Goal: Task Accomplishment & Management: Use online tool/utility

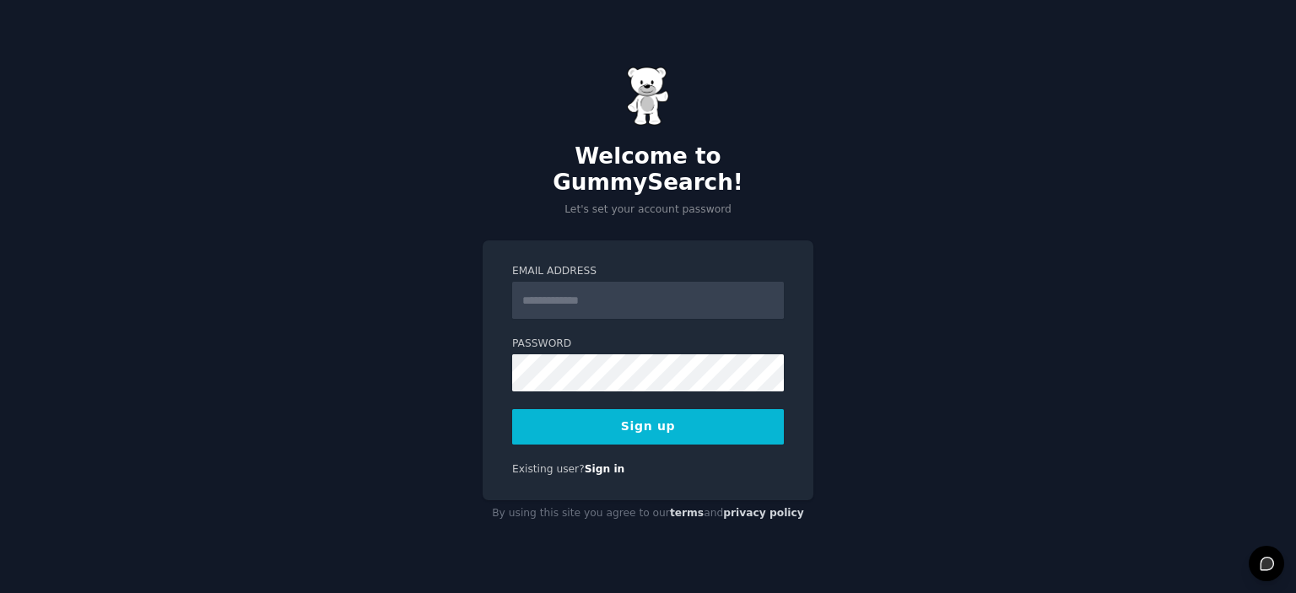
click at [537, 282] on input "Email Address" at bounding box center [648, 300] width 272 height 37
type input "**********"
drag, startPoint x: 661, startPoint y: 286, endPoint x: 489, endPoint y: 278, distance: 172.3
click at [489, 278] on div "**********" at bounding box center [648, 370] width 331 height 260
click at [945, 401] on div "**********" at bounding box center [648, 296] width 1296 height 593
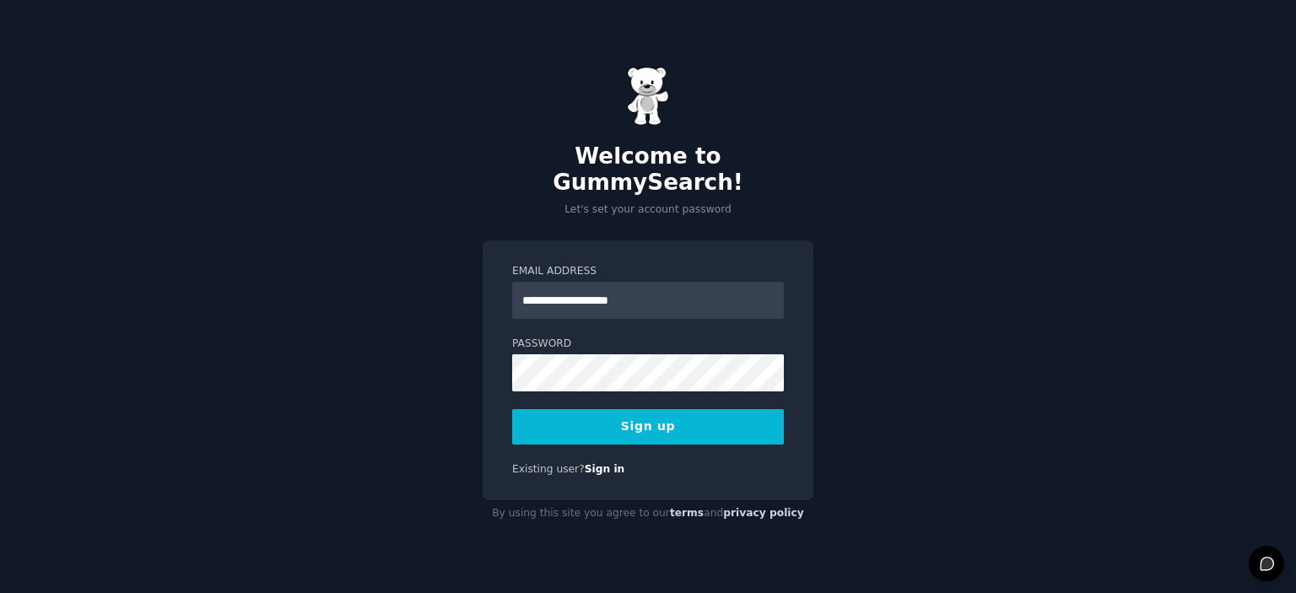
click at [645, 409] on button "Sign up" at bounding box center [648, 426] width 272 height 35
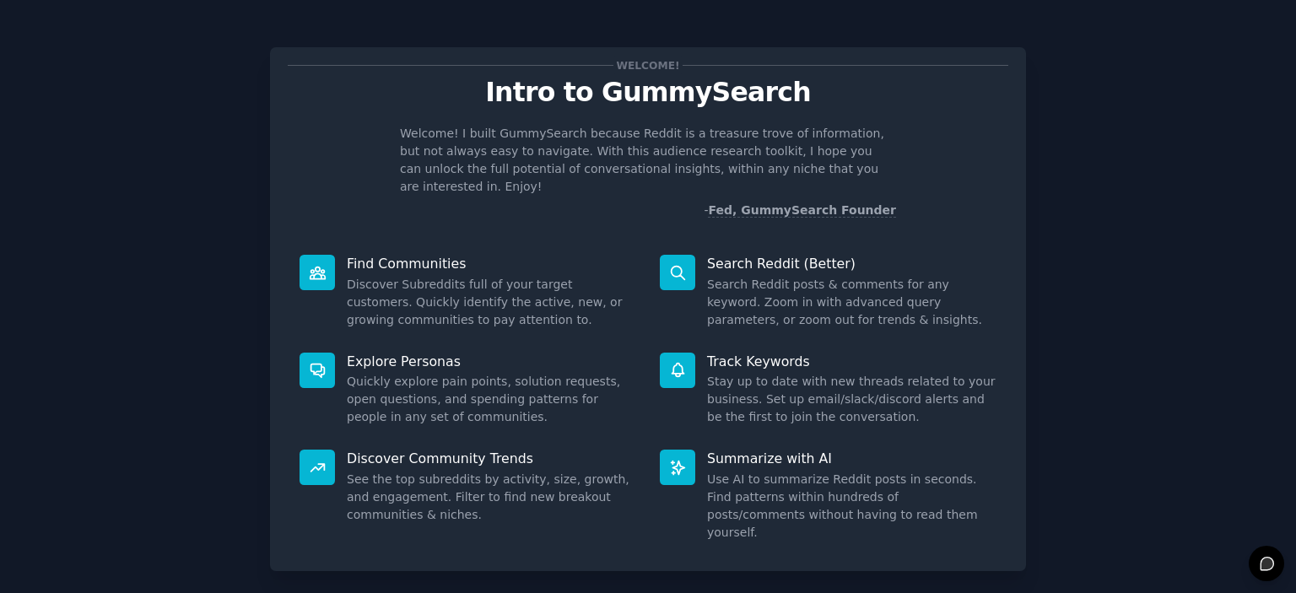
scroll to position [67, 0]
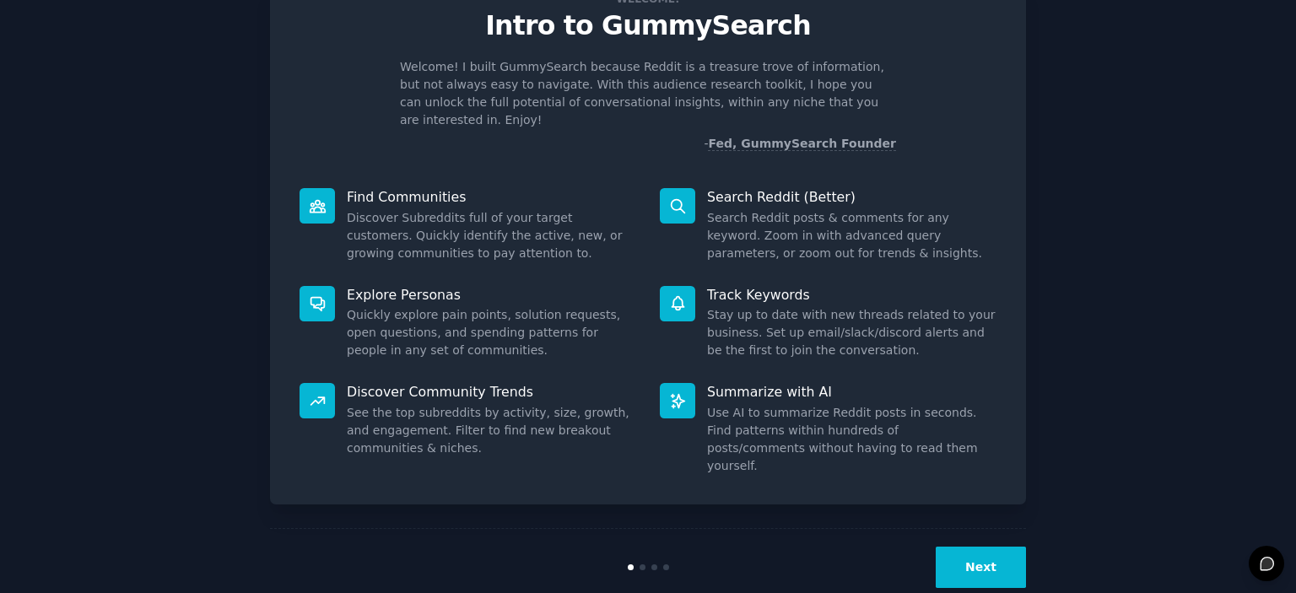
click at [996, 547] on button "Next" at bounding box center [981, 567] width 90 height 41
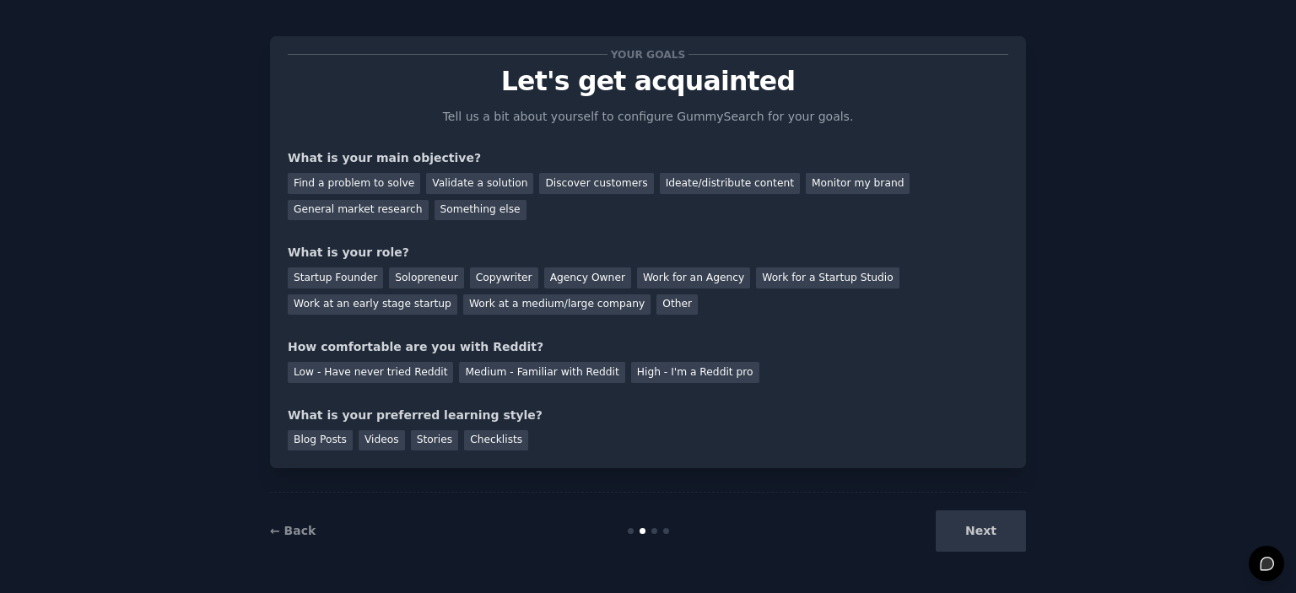
scroll to position [10, 0]
click at [516, 374] on div "Medium - Familiar with Reddit" at bounding box center [541, 373] width 165 height 21
click at [314, 445] on div "Blog Posts" at bounding box center [320, 441] width 65 height 21
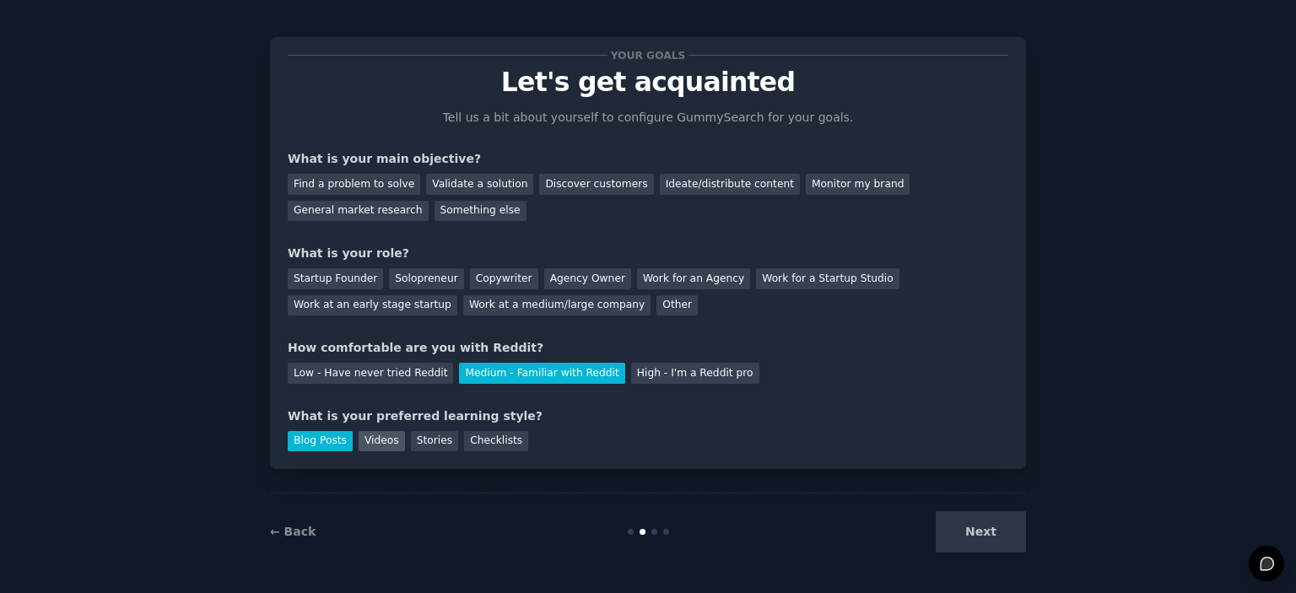
click at [368, 446] on div "Videos" at bounding box center [382, 441] width 46 height 21
click at [411, 280] on div "Solopreneur" at bounding box center [426, 278] width 74 height 21
click at [482, 279] on div "Copywriter" at bounding box center [504, 278] width 68 height 21
click at [351, 183] on div "Find a problem to solve" at bounding box center [354, 184] width 132 height 21
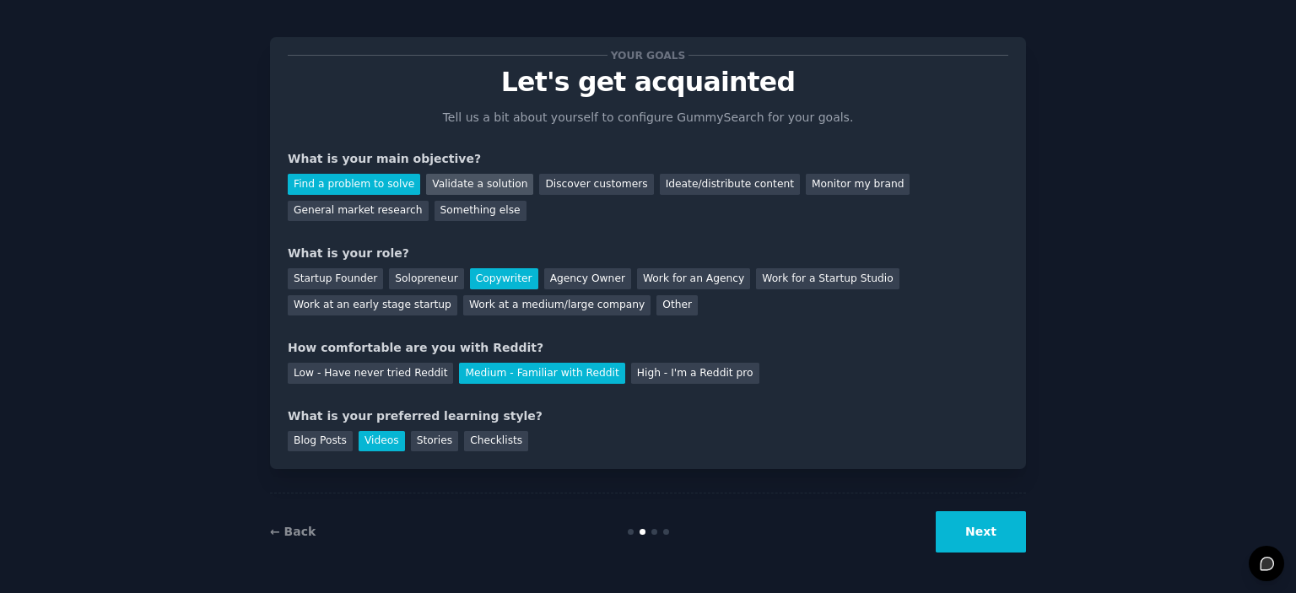
click at [461, 188] on div "Validate a solution" at bounding box center [479, 184] width 107 height 21
click at [358, 192] on div "Find a problem to solve" at bounding box center [354, 184] width 132 height 21
click at [977, 526] on button "Next" at bounding box center [981, 531] width 90 height 41
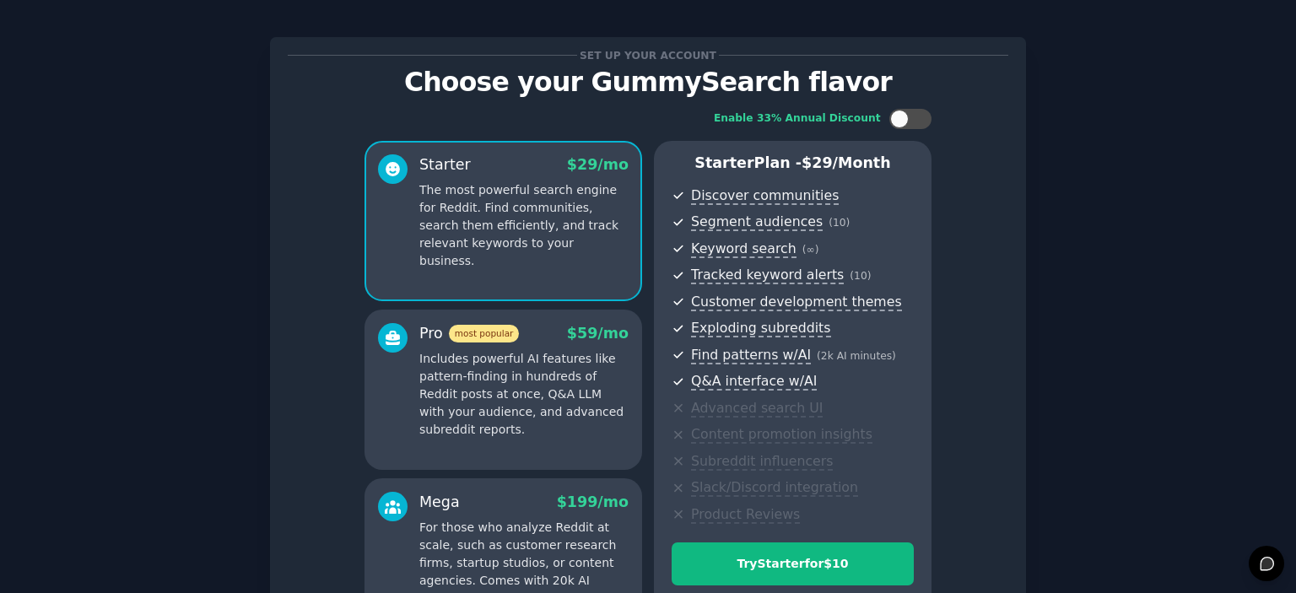
click at [980, 532] on div "Enable 33% Annual Discount Starter $ 29 /mo The most powerful search engine for…" at bounding box center [648, 373] width 720 height 553
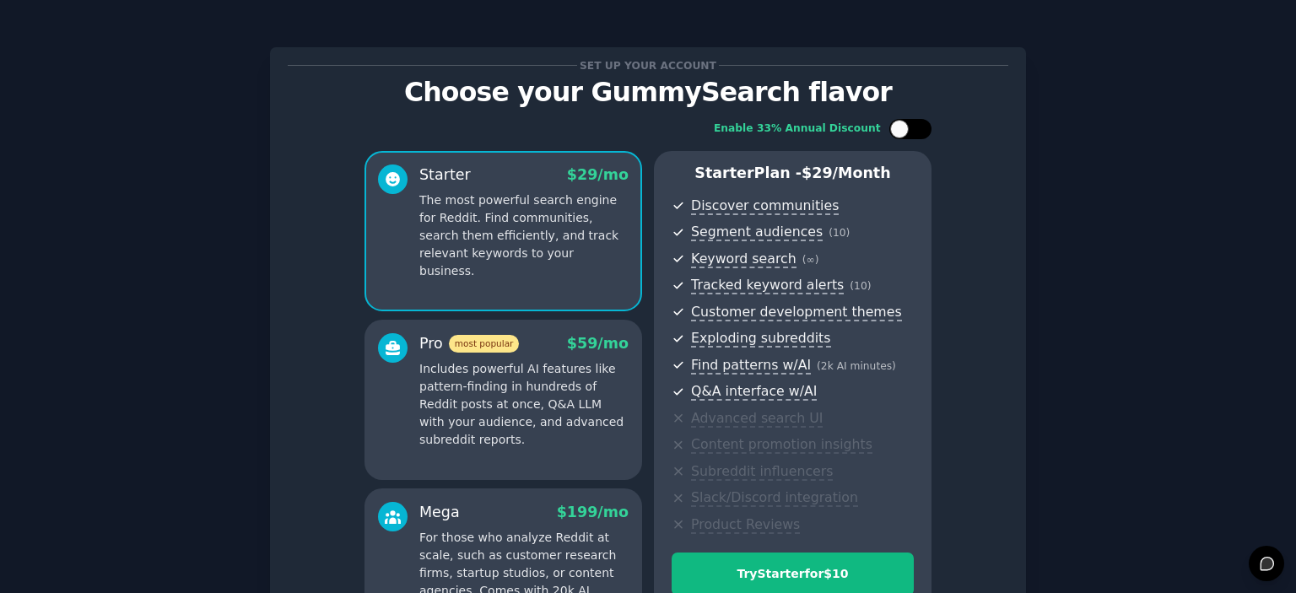
click at [917, 126] on div at bounding box center [919, 129] width 8 height 8
checkbox input "true"
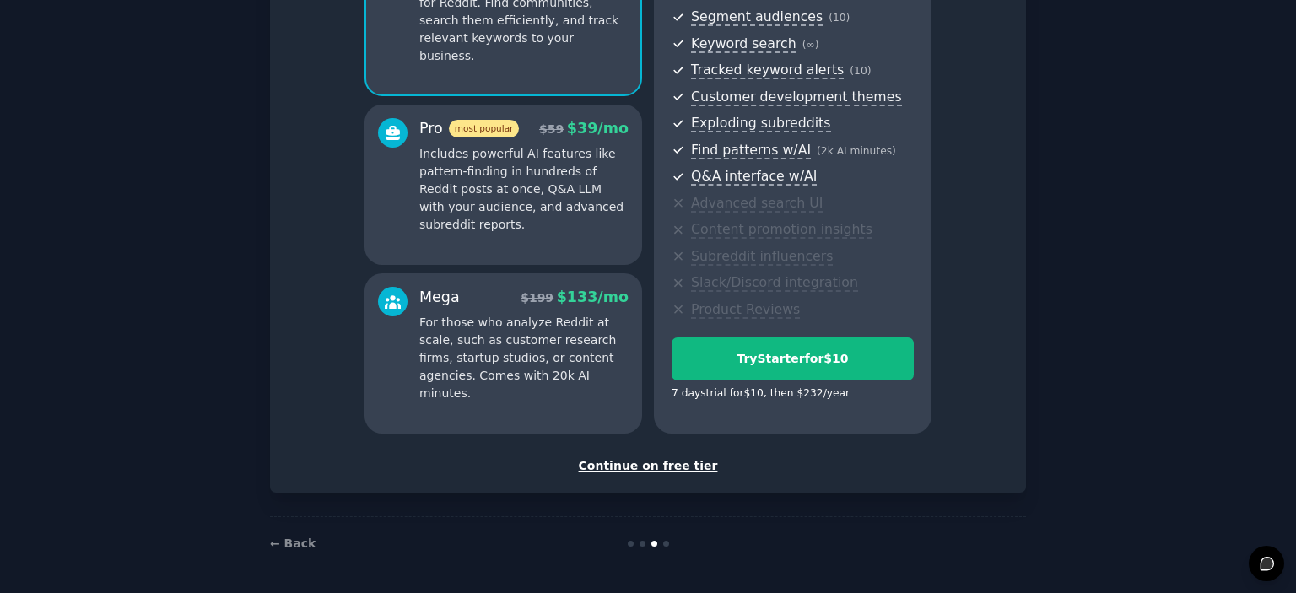
click at [678, 465] on div "Continue on free tier" at bounding box center [648, 466] width 720 height 18
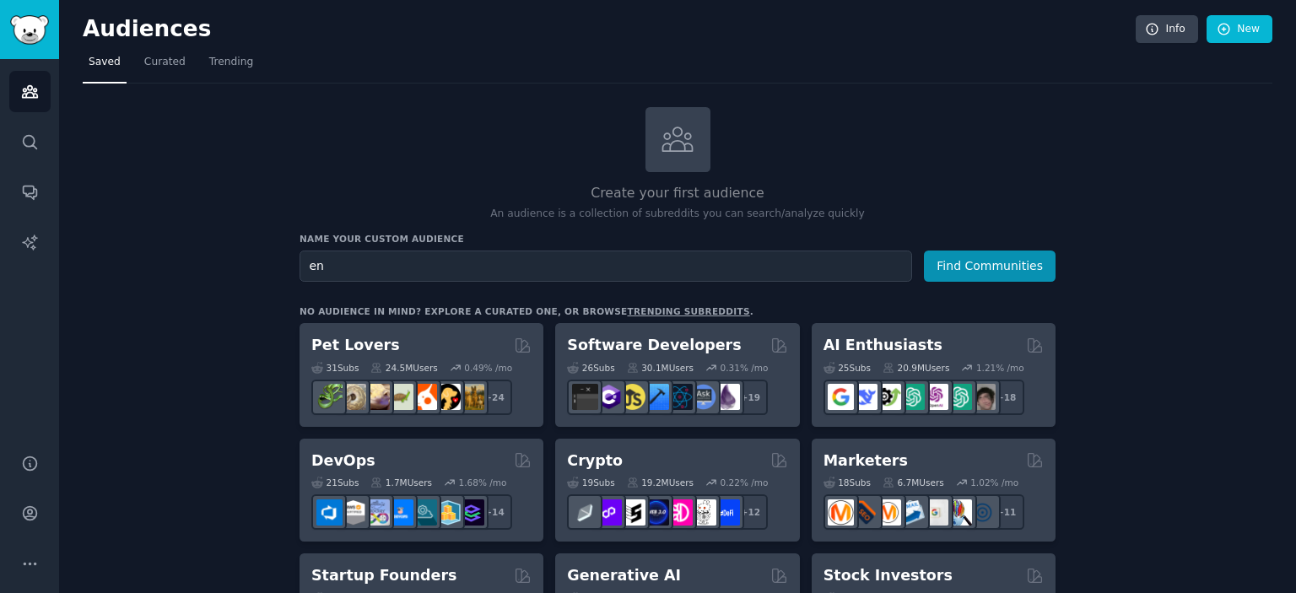
type input "e"
click at [924, 251] on button "Find Communities" at bounding box center [990, 266] width 132 height 31
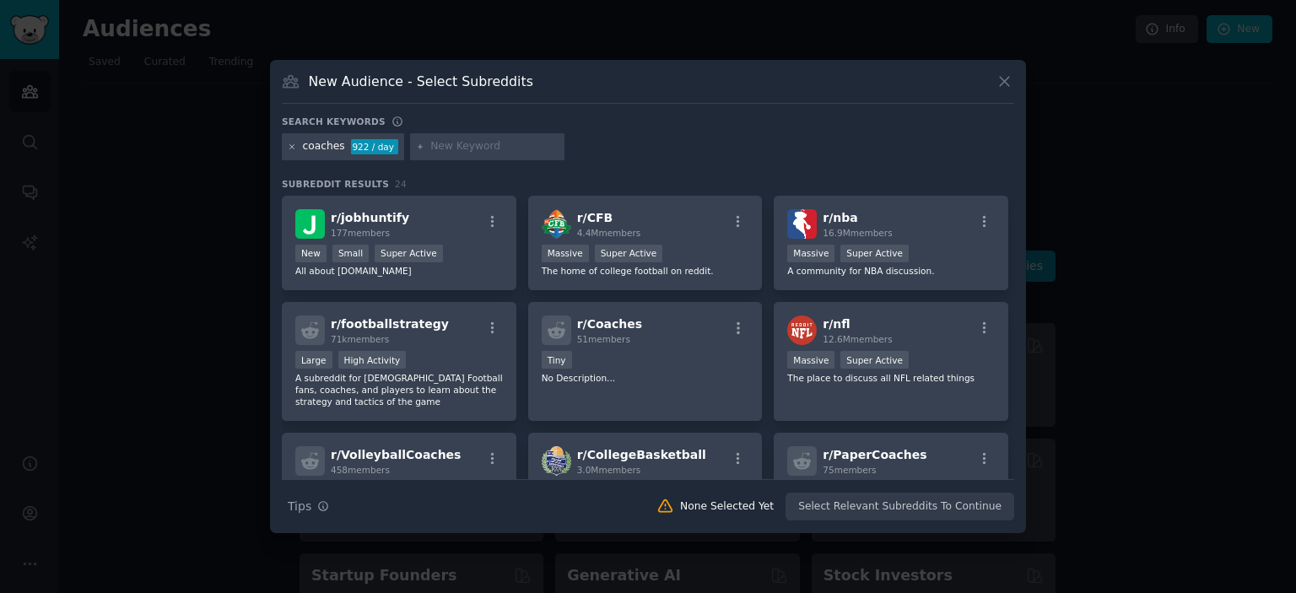
click at [289, 147] on icon at bounding box center [292, 147] width 9 height 9
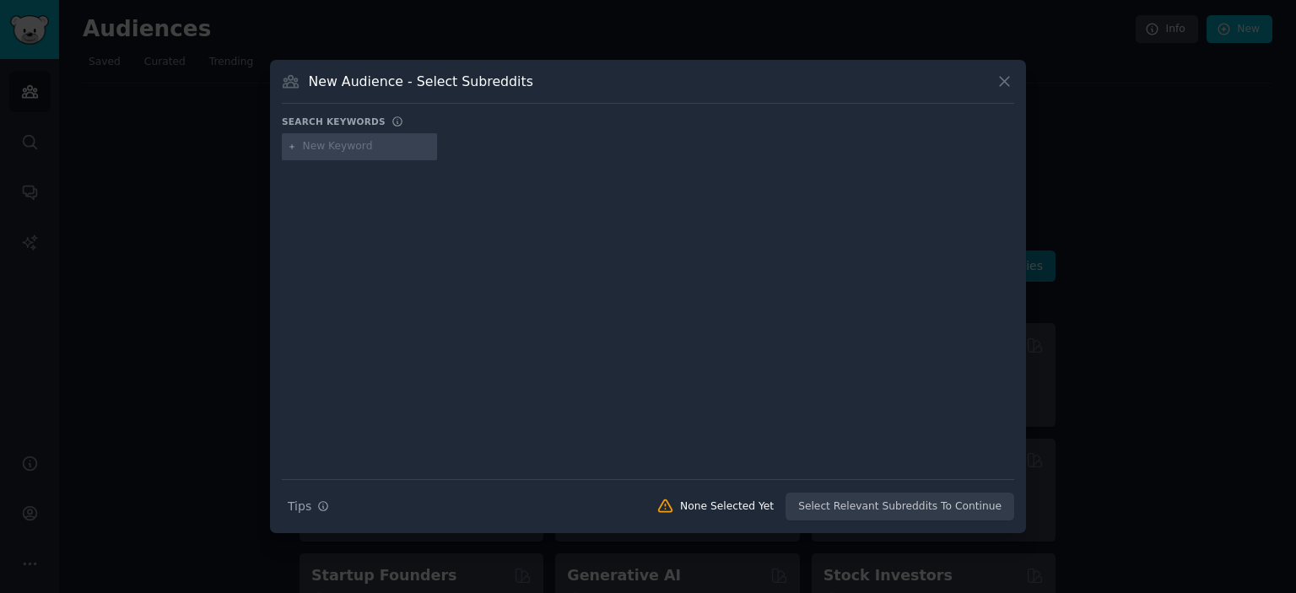
click at [334, 144] on input "text" at bounding box center [367, 146] width 128 height 15
click at [1001, 79] on icon at bounding box center [1004, 82] width 9 height 9
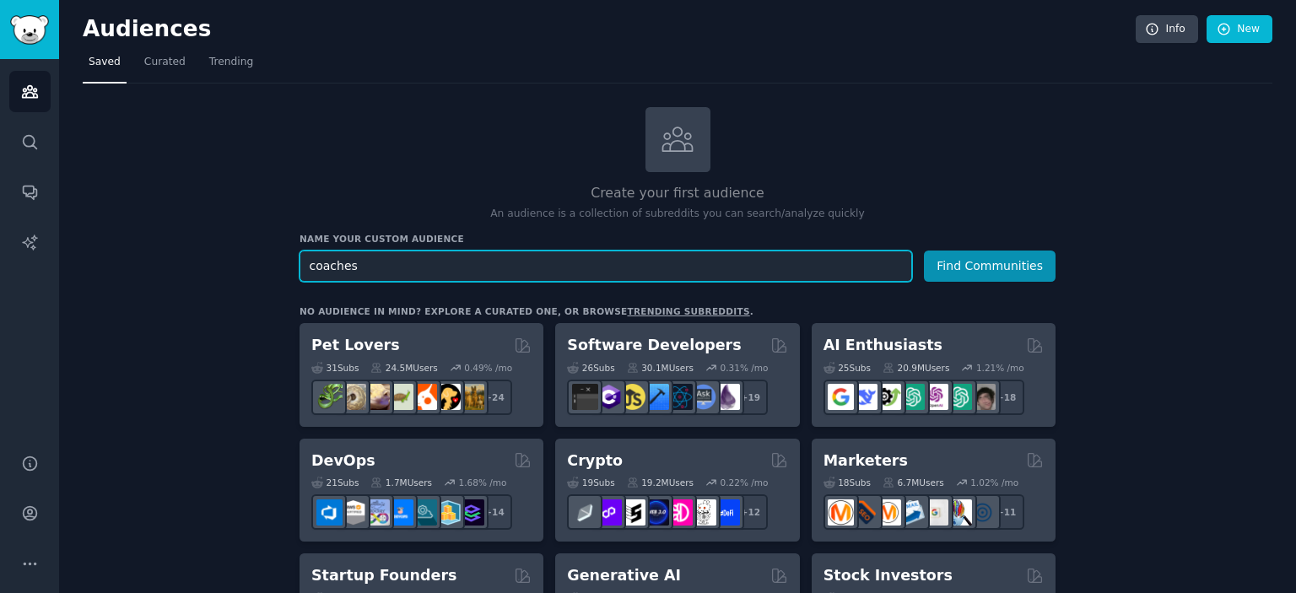
drag, startPoint x: 451, startPoint y: 264, endPoint x: 267, endPoint y: 265, distance: 183.9
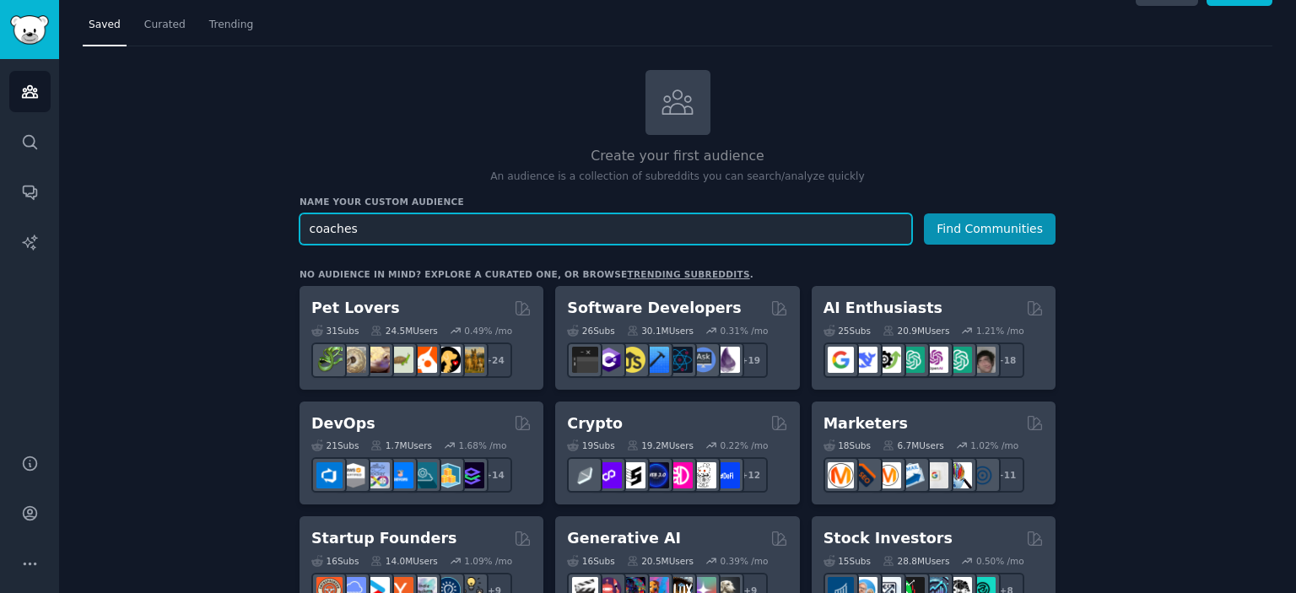
scroll to position [33, 0]
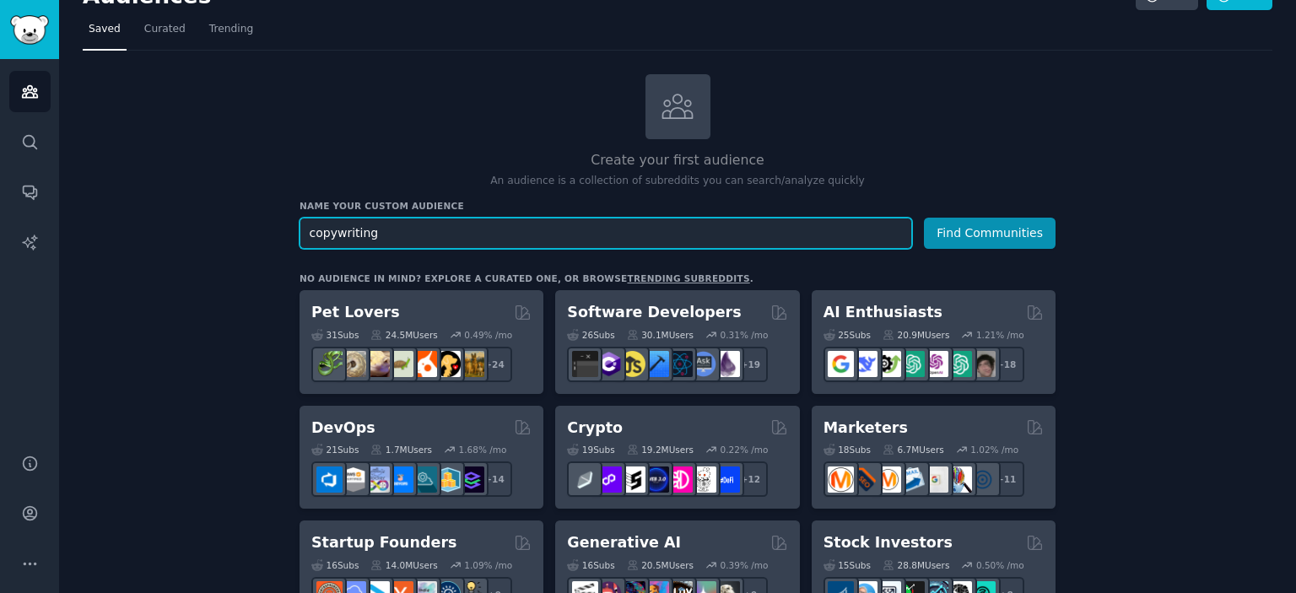
type input "copywriting"
click at [924, 218] on button "Find Communities" at bounding box center [990, 233] width 132 height 31
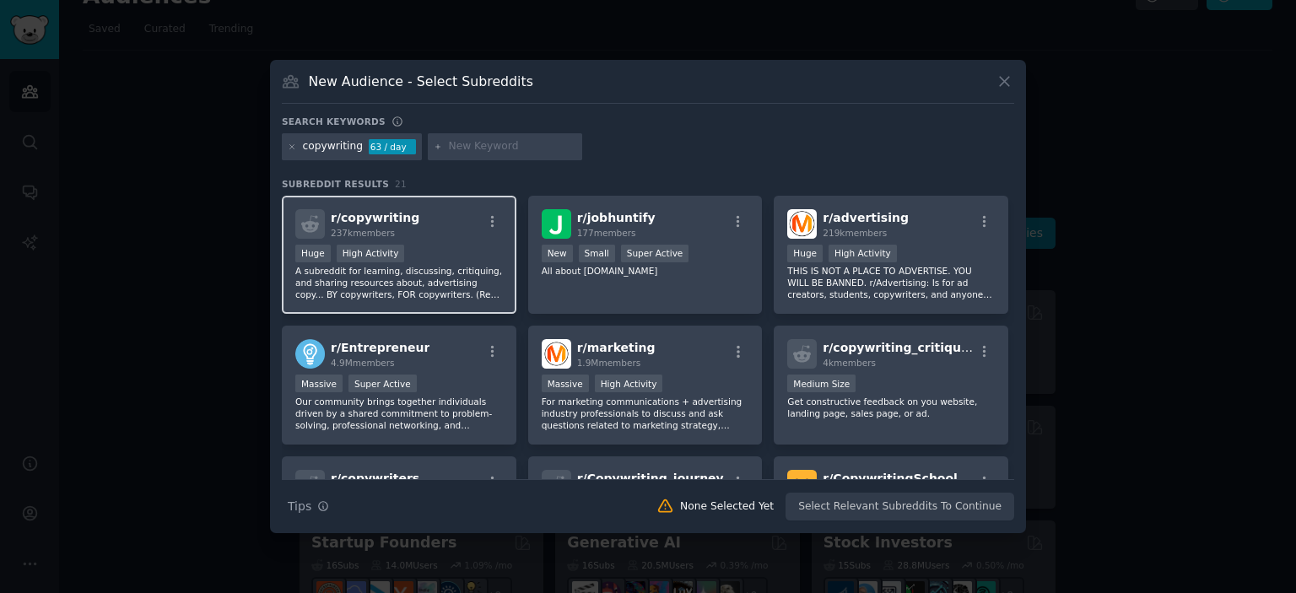
drag, startPoint x: 390, startPoint y: 217, endPoint x: 364, endPoint y: 215, distance: 25.4
click at [366, 211] on span "r/ copywriting" at bounding box center [375, 217] width 89 height 13
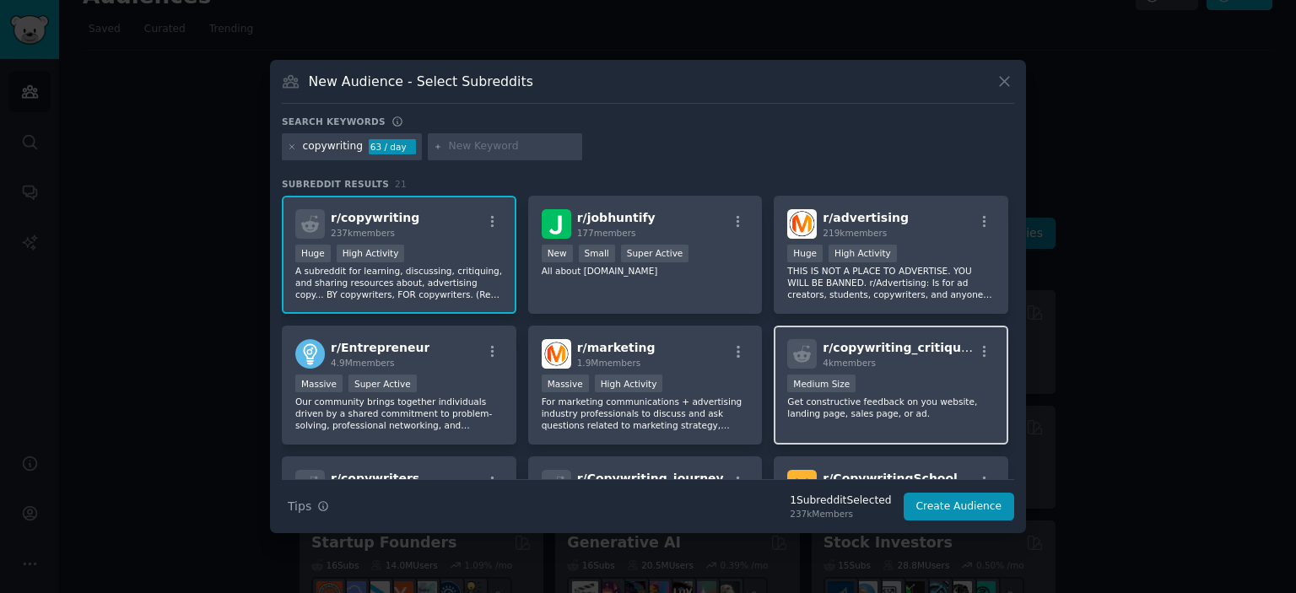
click at [899, 386] on div "1000 - 10,000 members Medium Size" at bounding box center [891, 385] width 208 height 21
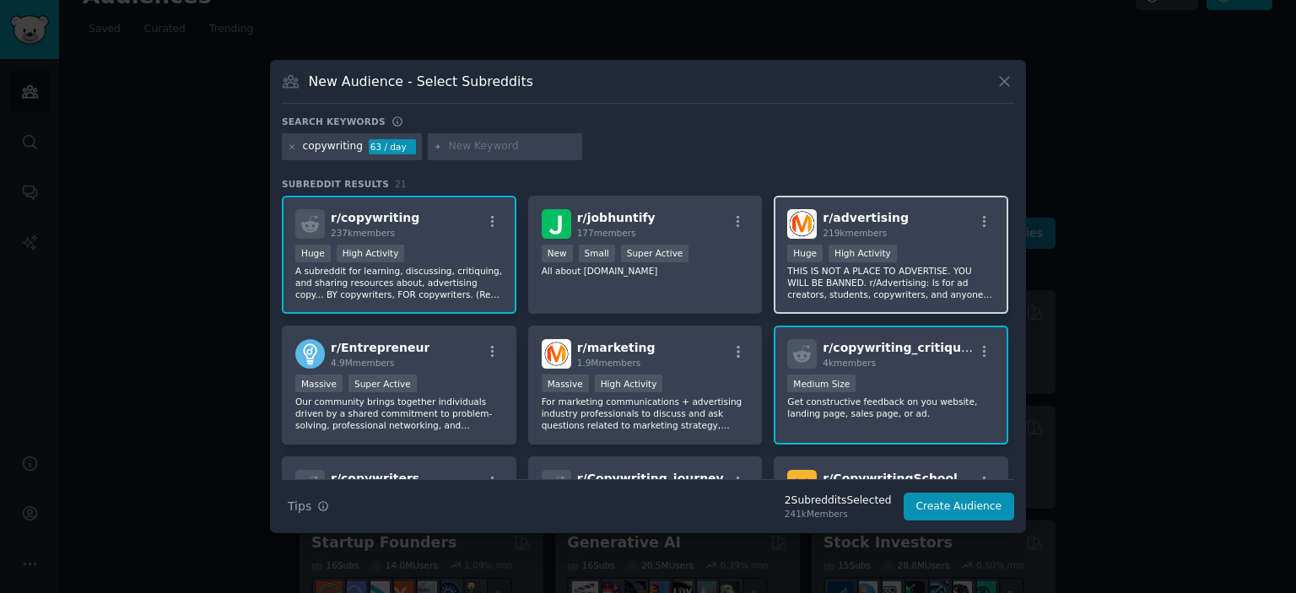
click at [919, 245] on div "Huge High Activity" at bounding box center [891, 255] width 208 height 21
click at [958, 499] on button "Create Audience" at bounding box center [959, 507] width 111 height 29
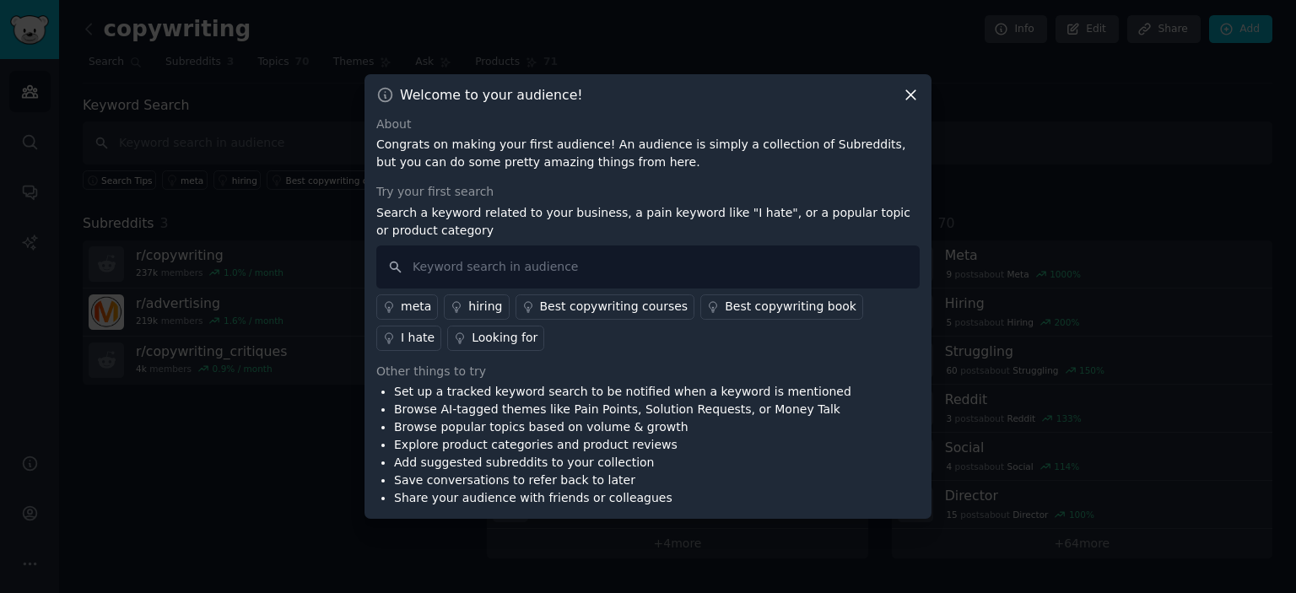
click at [913, 90] on icon at bounding box center [911, 95] width 18 height 18
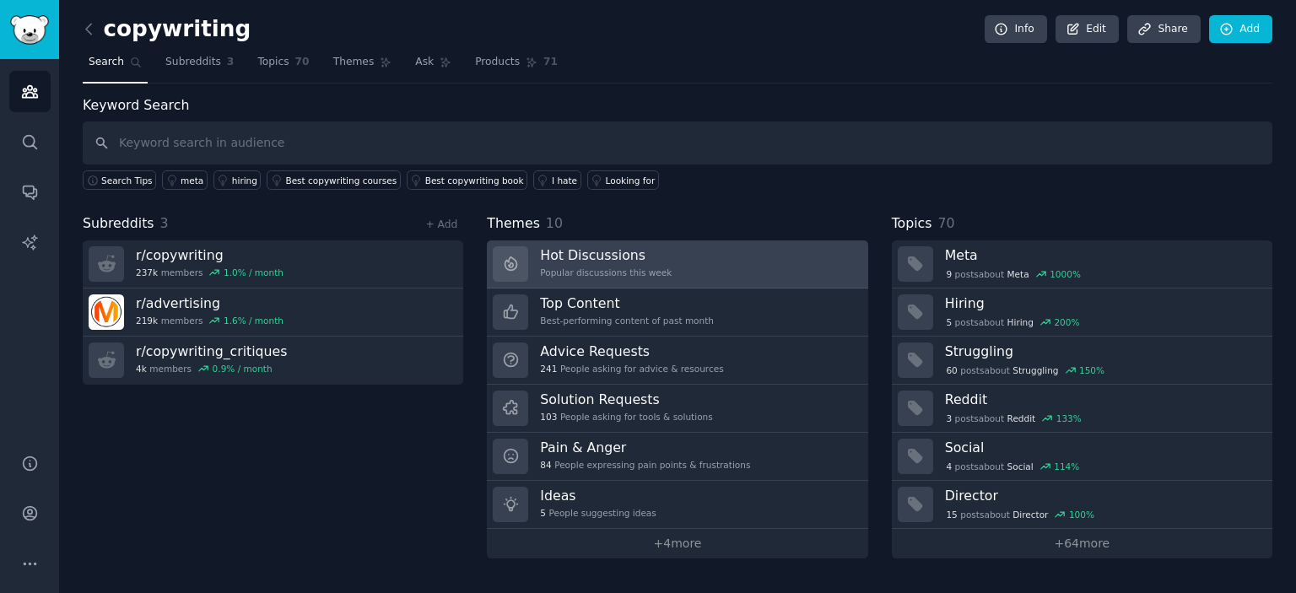
click at [575, 263] on div "Hot Discussions Popular discussions this week" at bounding box center [606, 263] width 132 height 35
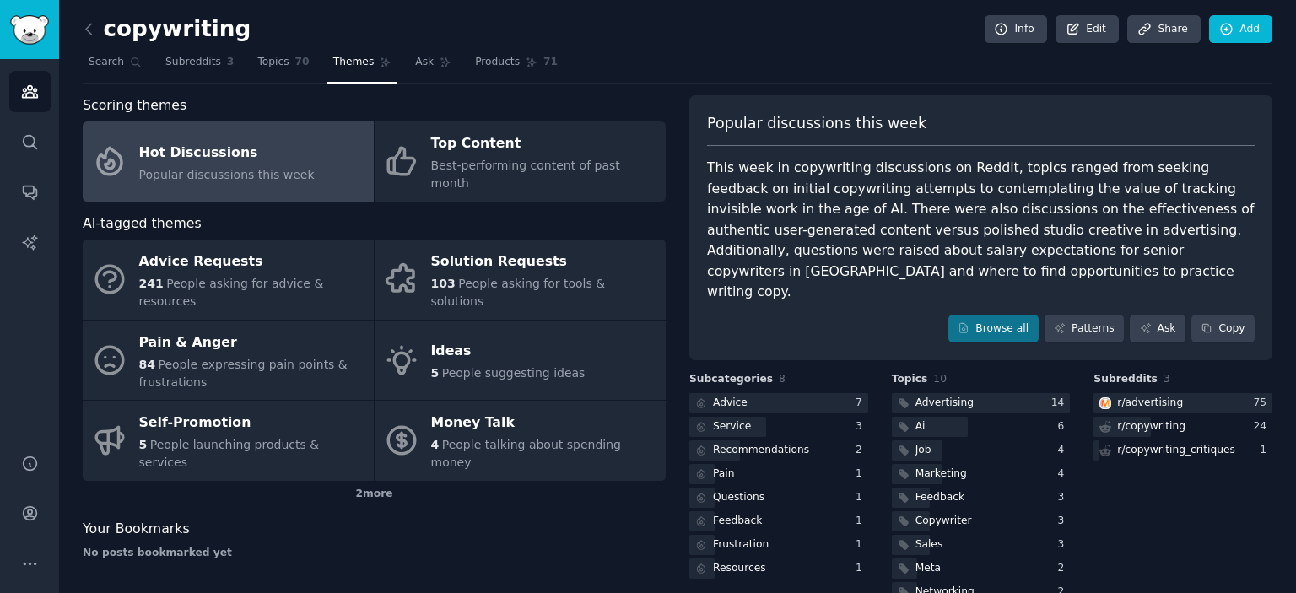
scroll to position [37, 0]
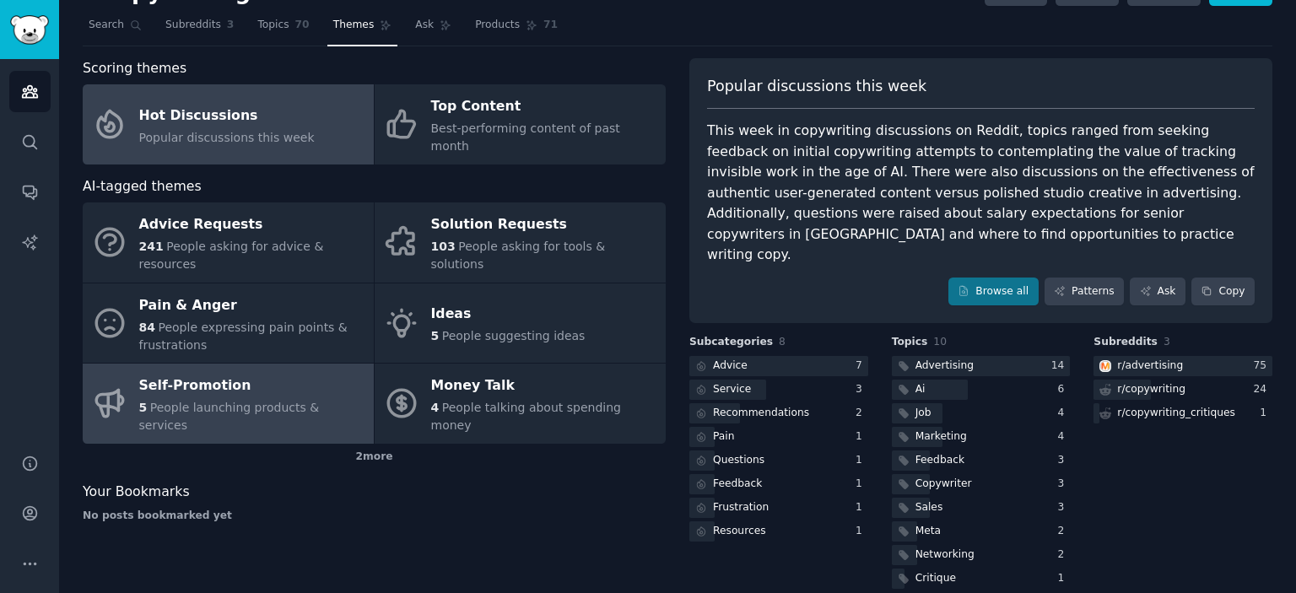
click at [235, 399] on div "5 People launching products & services" at bounding box center [252, 416] width 226 height 35
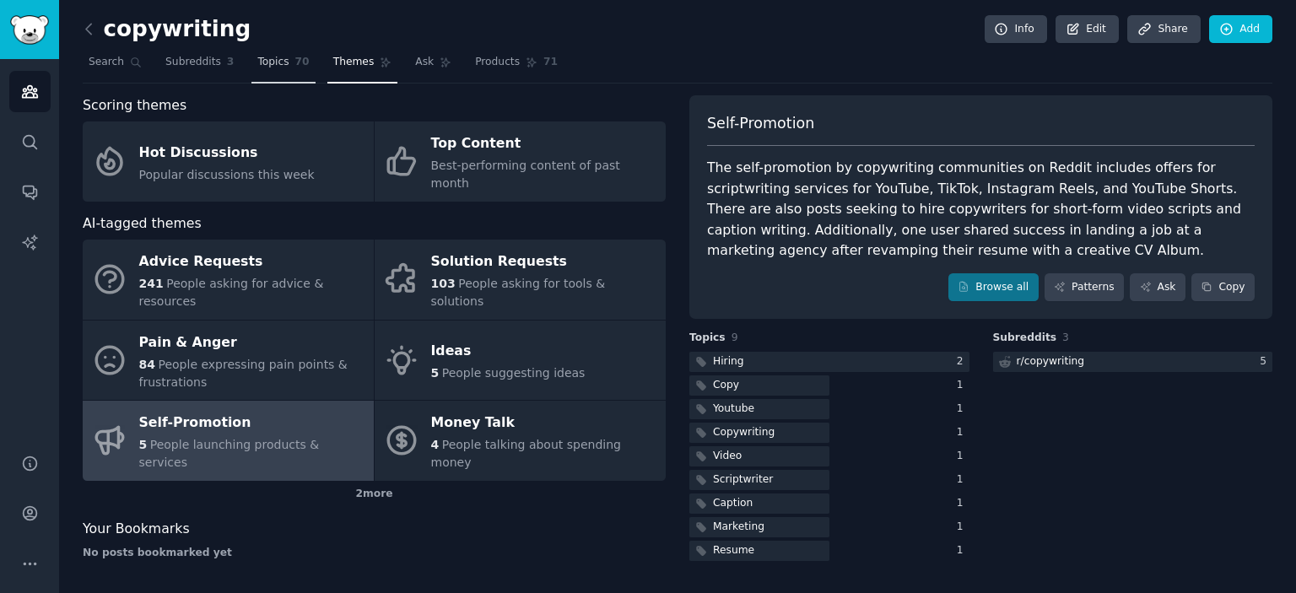
click at [295, 65] on span "70" at bounding box center [302, 62] width 14 height 15
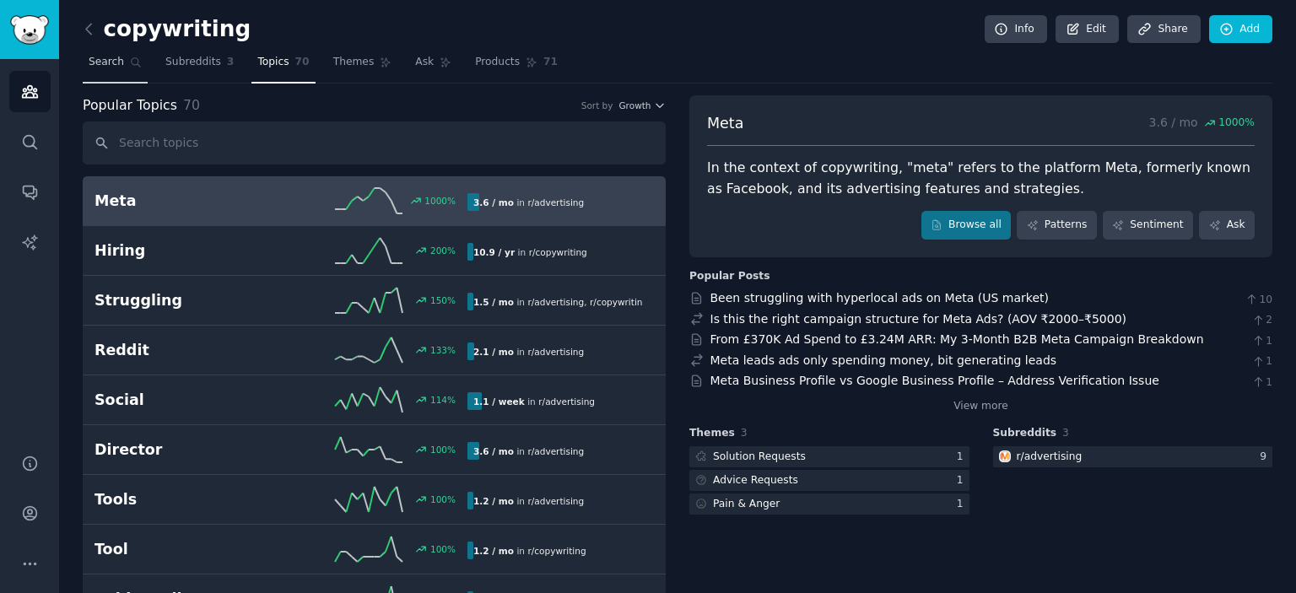
click at [111, 63] on span "Search" at bounding box center [106, 62] width 35 height 15
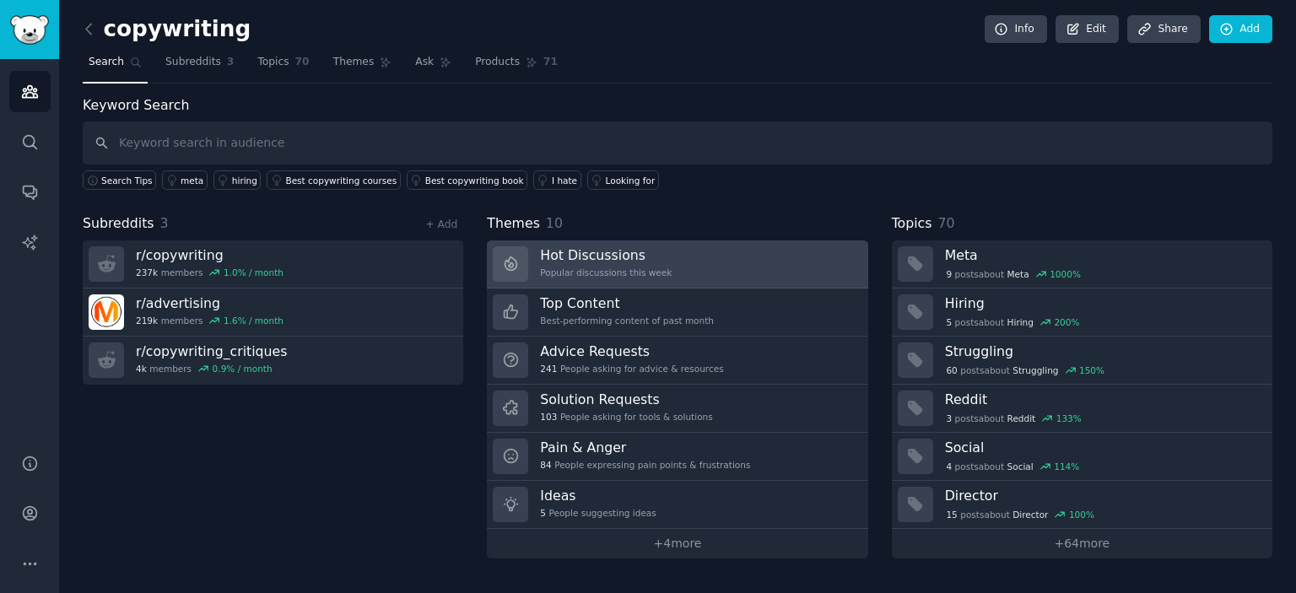
click at [591, 256] on h3 "Hot Discussions" at bounding box center [606, 255] width 132 height 18
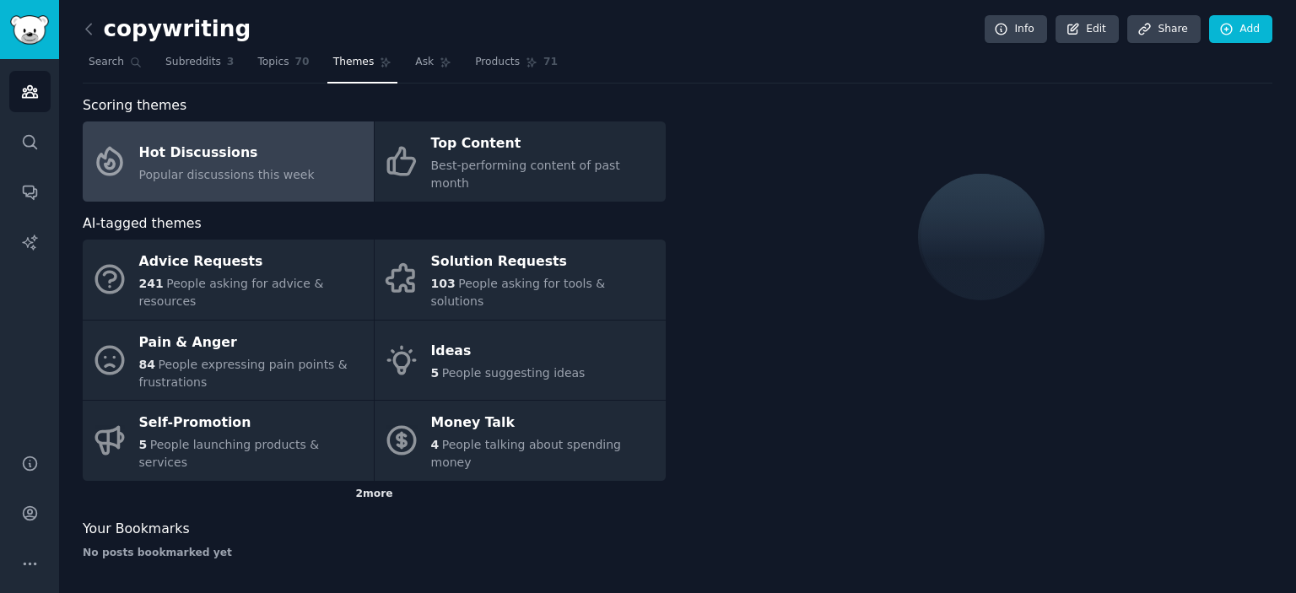
click at [370, 481] on div "2 more" at bounding box center [374, 494] width 583 height 27
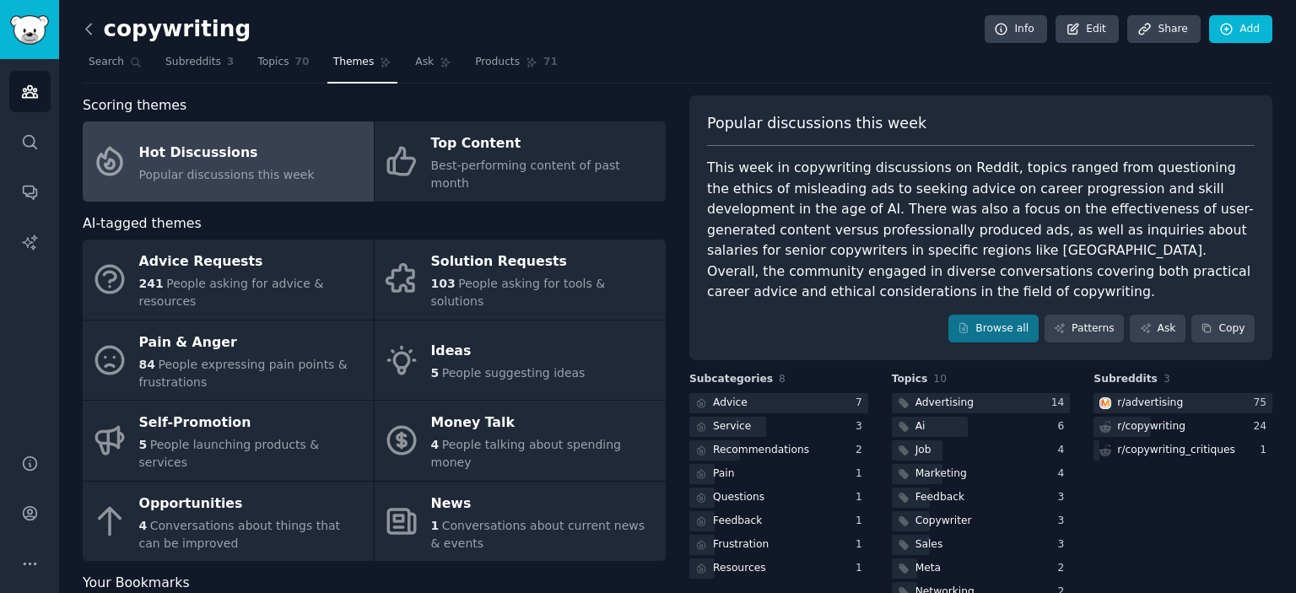
click at [88, 28] on icon at bounding box center [89, 29] width 18 height 18
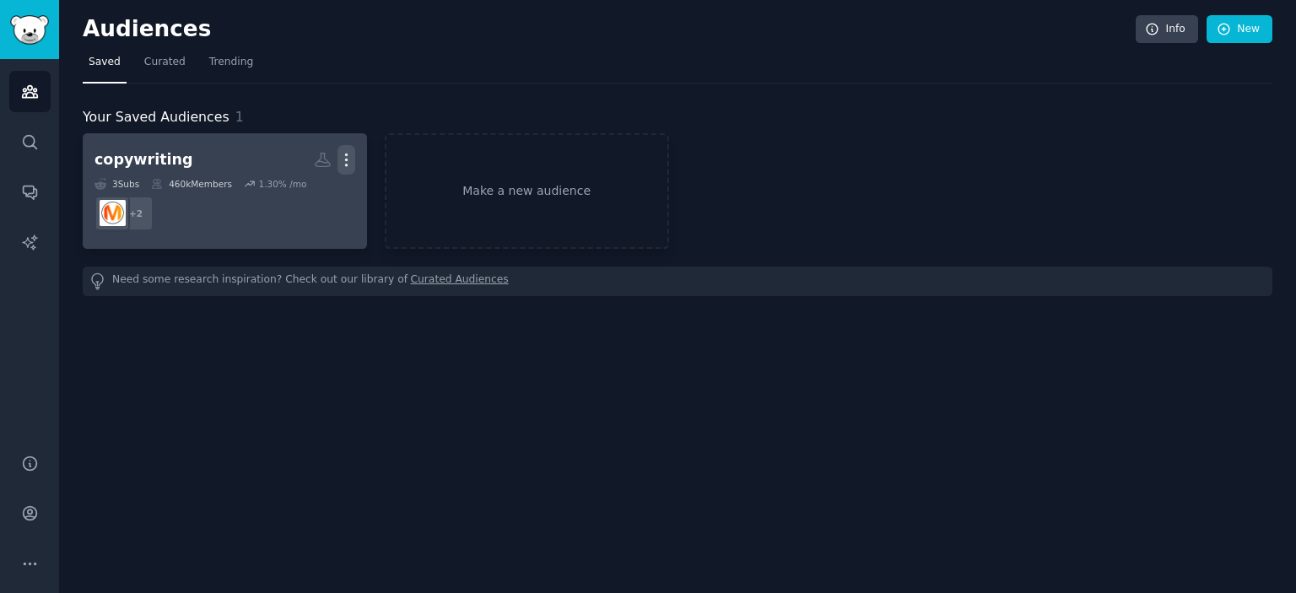
click at [343, 154] on icon "button" at bounding box center [346, 160] width 18 height 18
click at [305, 197] on p "Delete" at bounding box center [300, 195] width 39 height 18
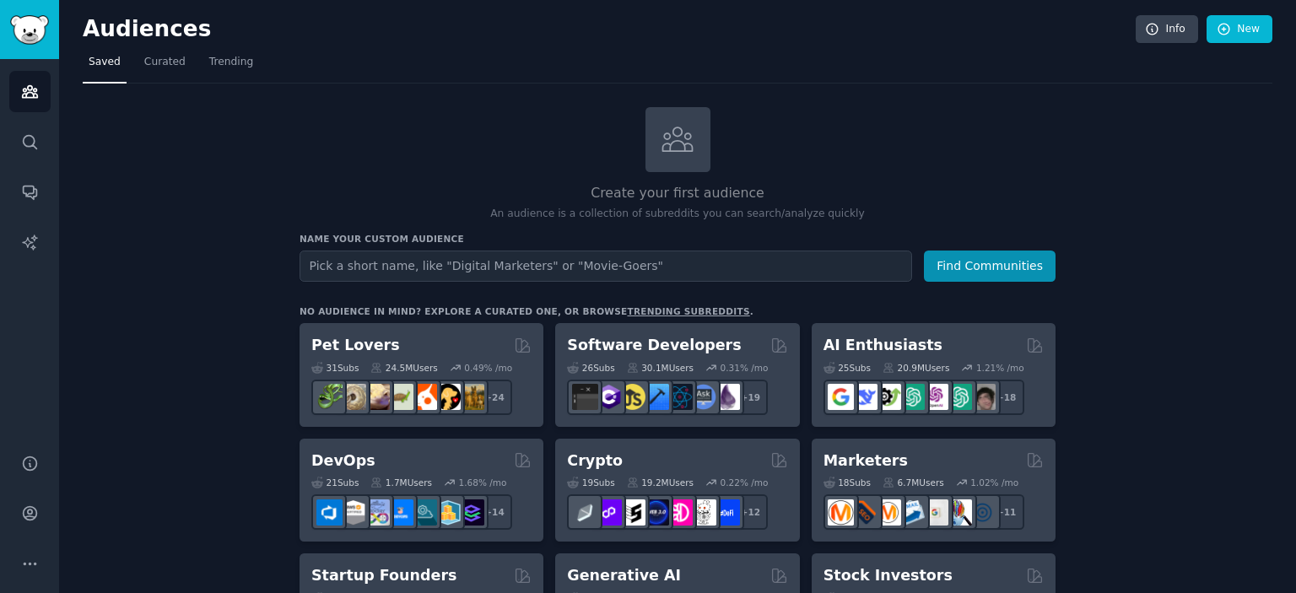
click at [385, 267] on input "text" at bounding box center [605, 266] width 612 height 31
drag, startPoint x: 404, startPoint y: 270, endPoint x: 235, endPoint y: 306, distance: 173.4
type input "english speaking"
click at [989, 256] on button "Find Communities" at bounding box center [990, 266] width 132 height 31
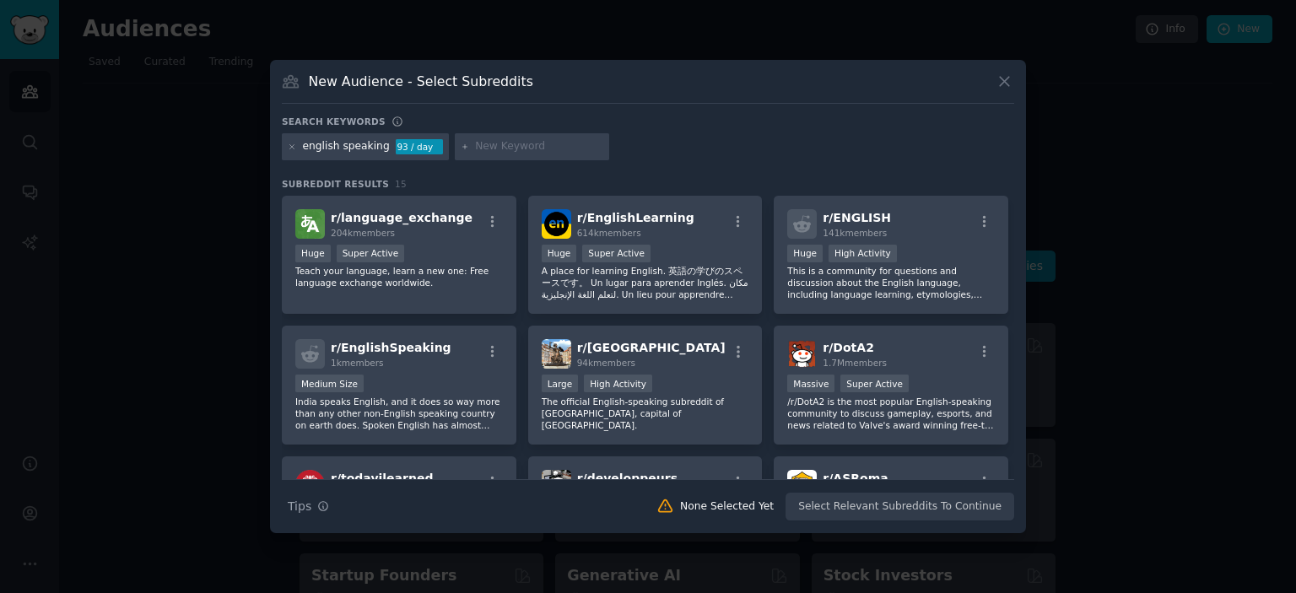
click at [479, 141] on input "text" at bounding box center [539, 146] width 128 height 15
type input "lean english speaking"
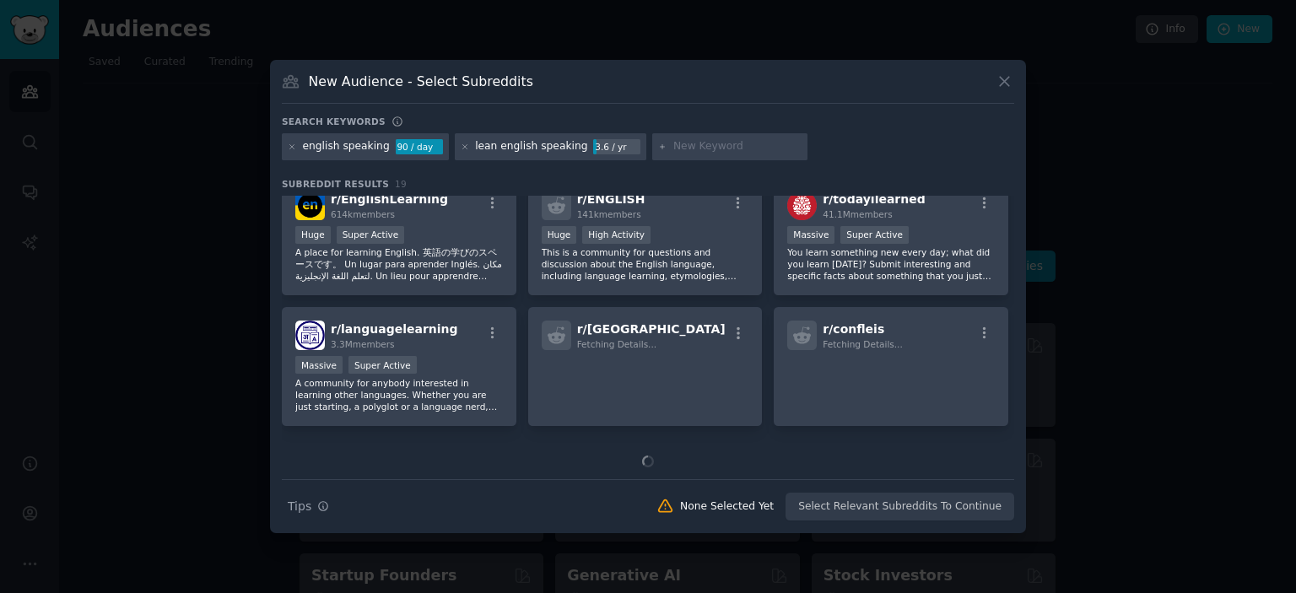
scroll to position [152, 0]
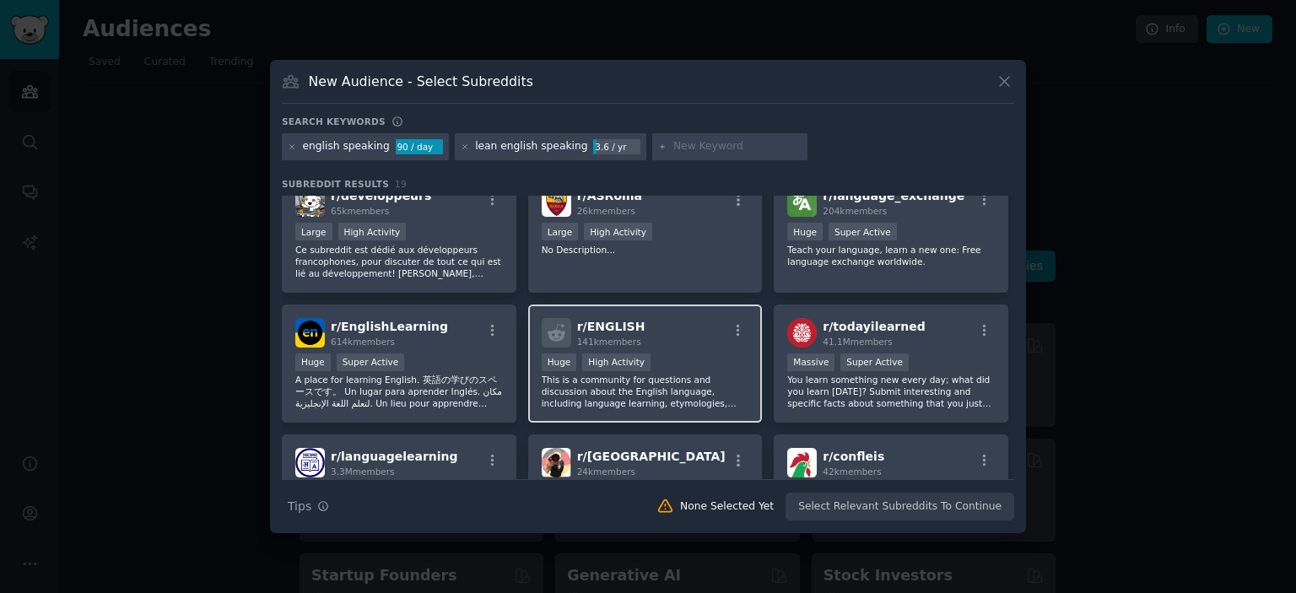
click at [615, 320] on span "r/ ENGLISH" at bounding box center [611, 326] width 68 height 13
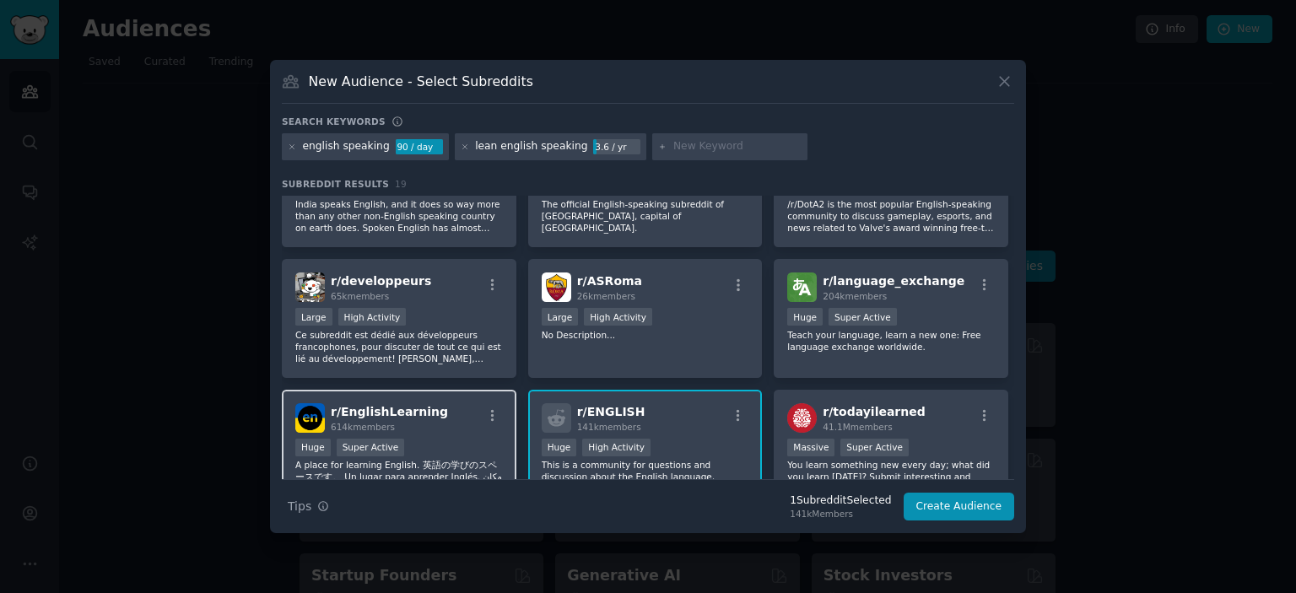
scroll to position [0, 0]
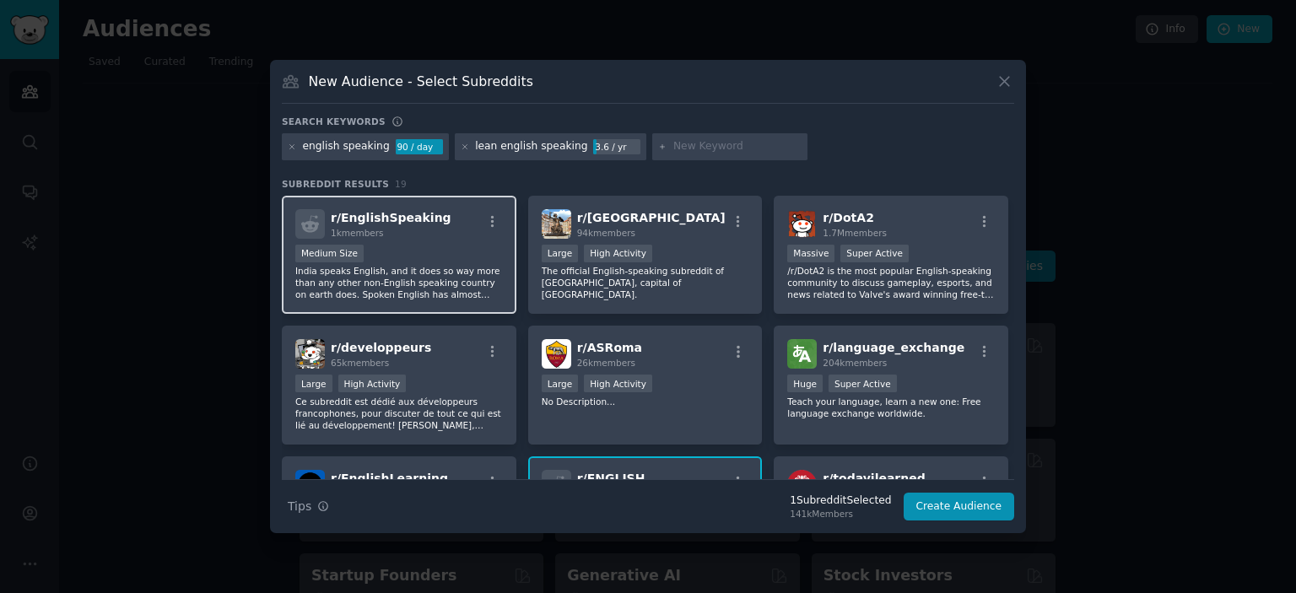
click at [429, 246] on div "Medium Size" at bounding box center [399, 255] width 208 height 21
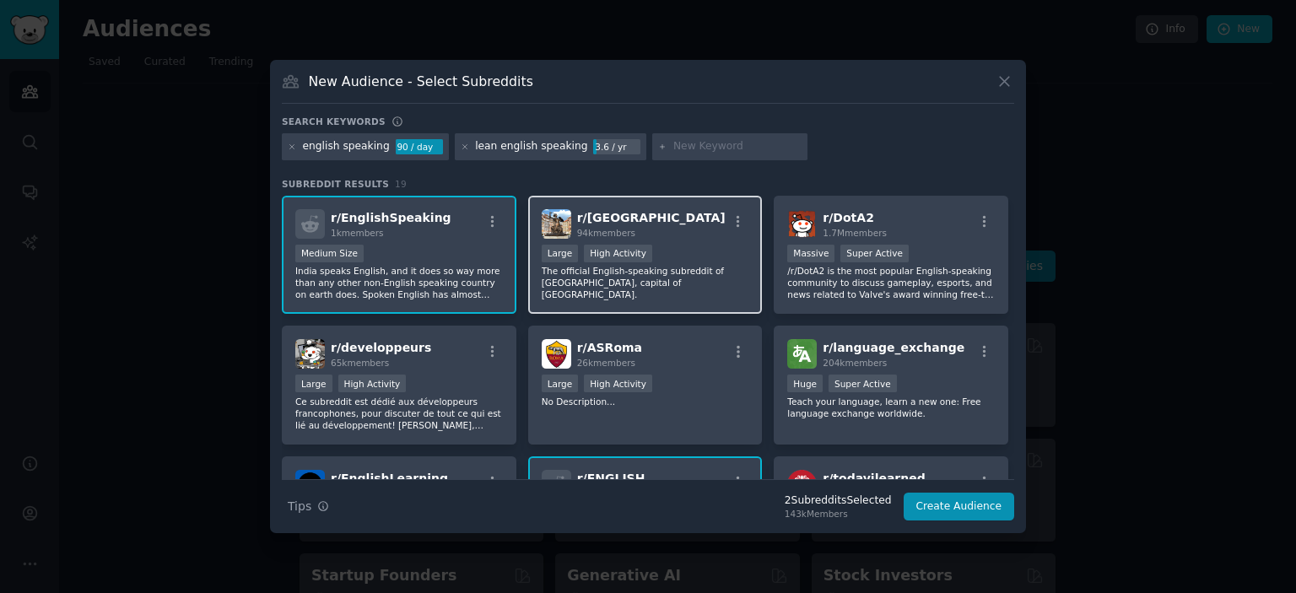
click at [673, 259] on div "Large High Activity" at bounding box center [646, 255] width 208 height 21
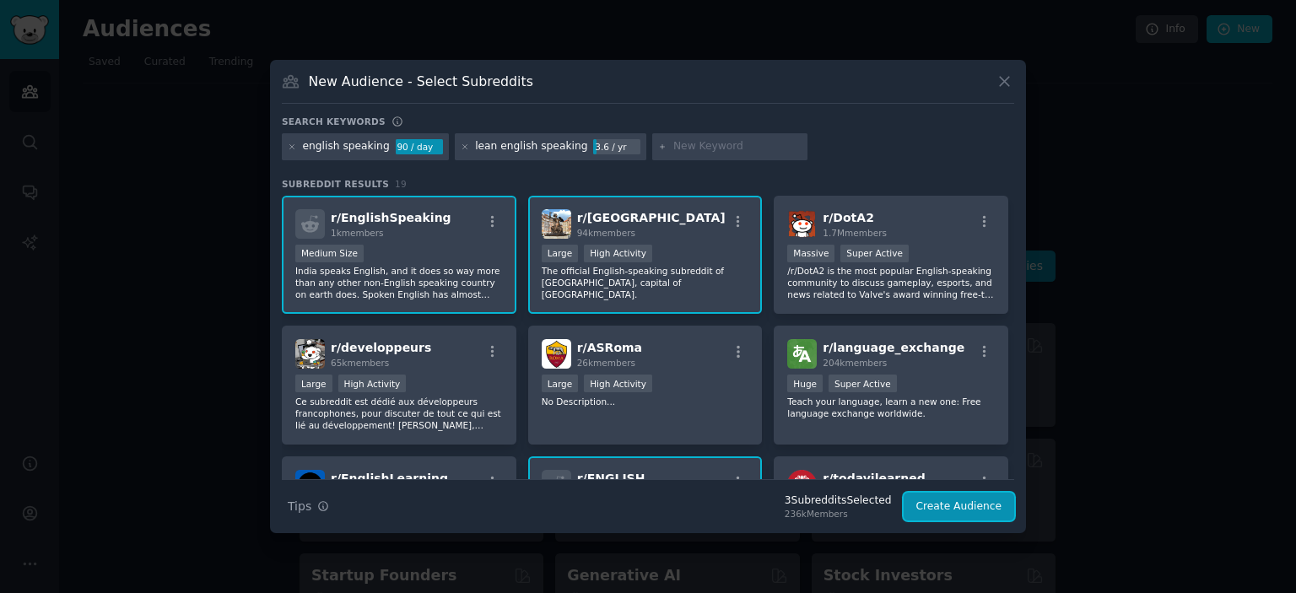
click at [945, 502] on button "Create Audience" at bounding box center [959, 507] width 111 height 29
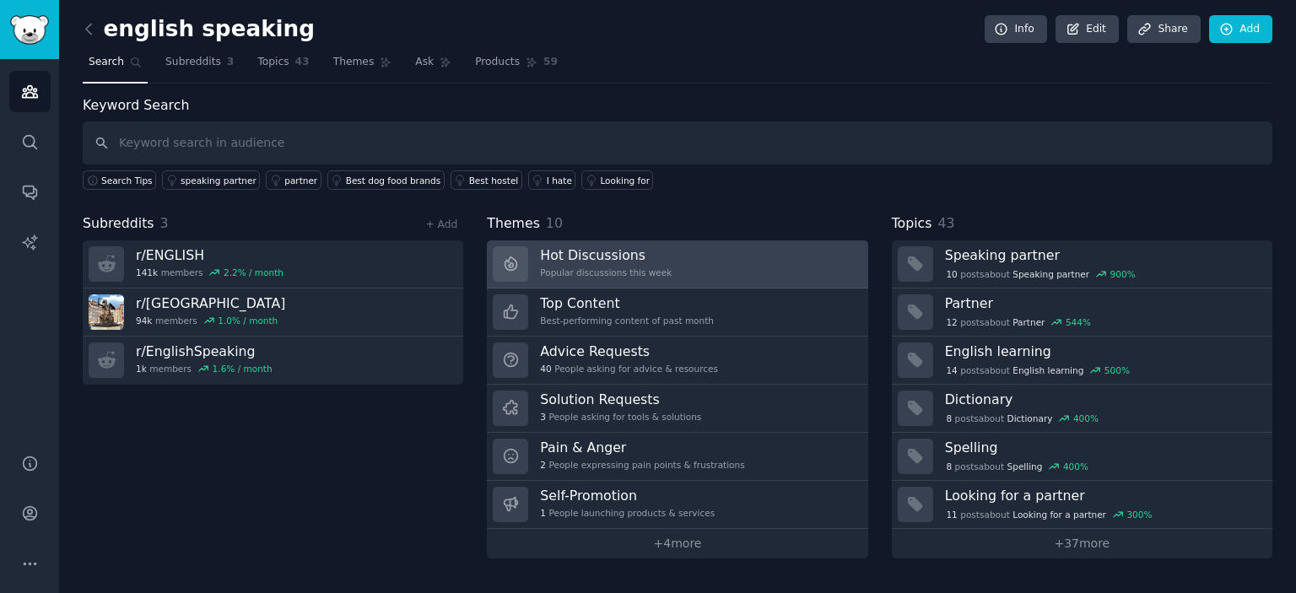
click at [666, 266] on link "Hot Discussions Popular discussions this week" at bounding box center [677, 264] width 380 height 48
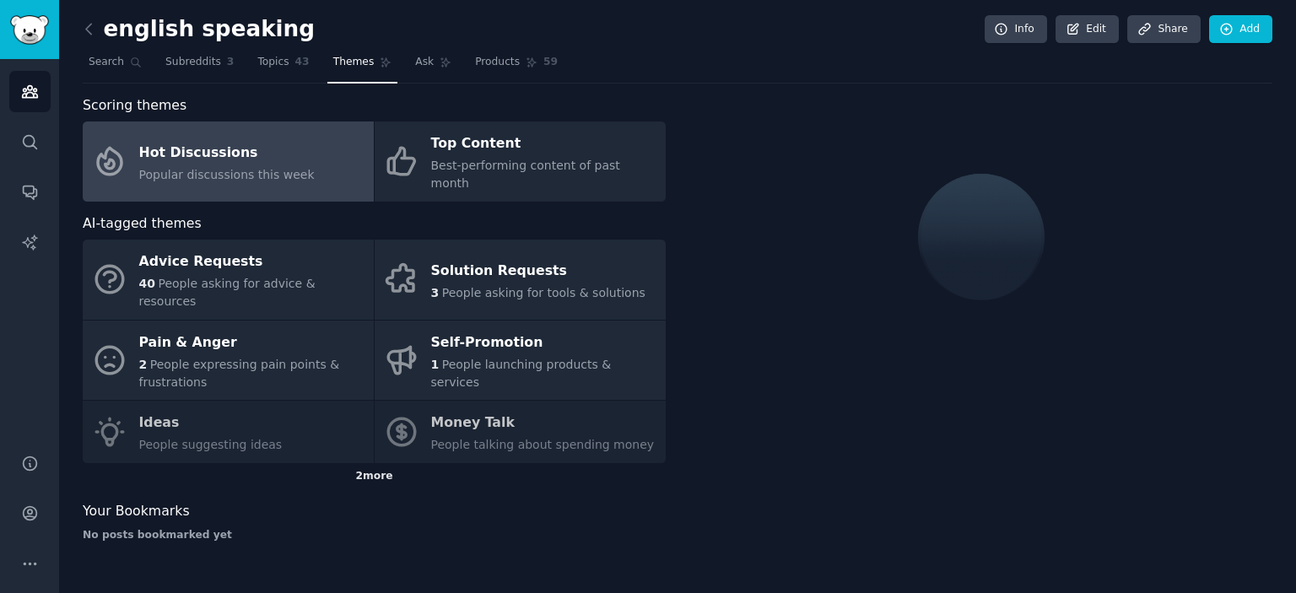
click at [386, 463] on div "2 more" at bounding box center [374, 476] width 583 height 27
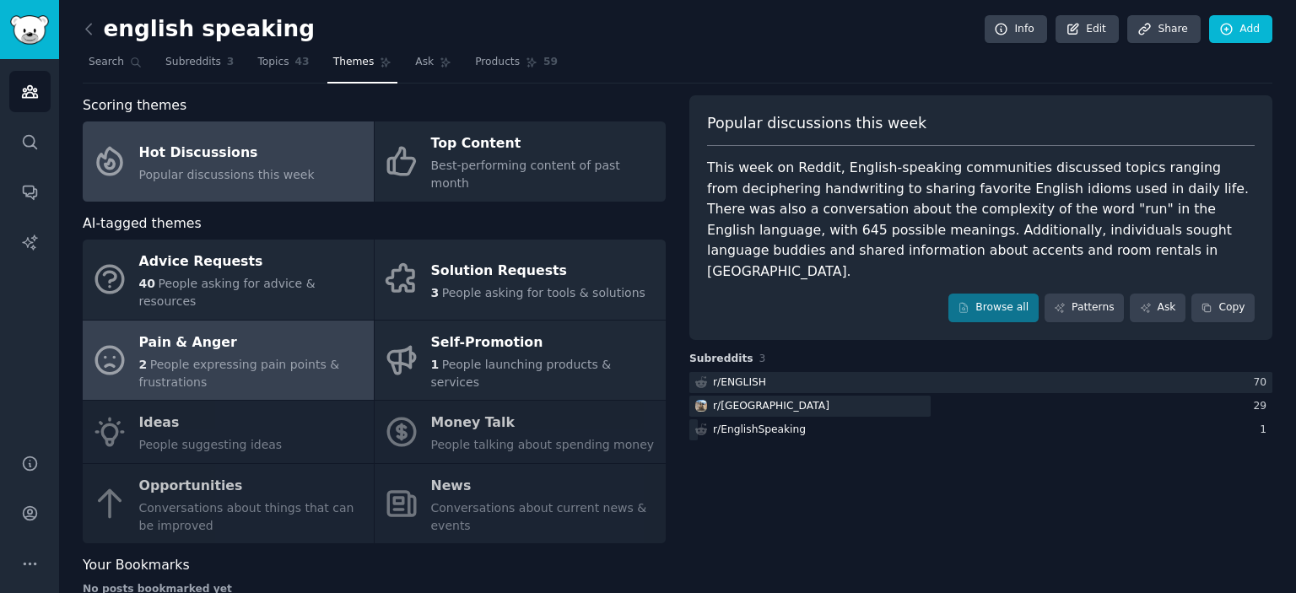
click at [226, 358] on span "People expressing pain points & frustrations" at bounding box center [239, 373] width 201 height 31
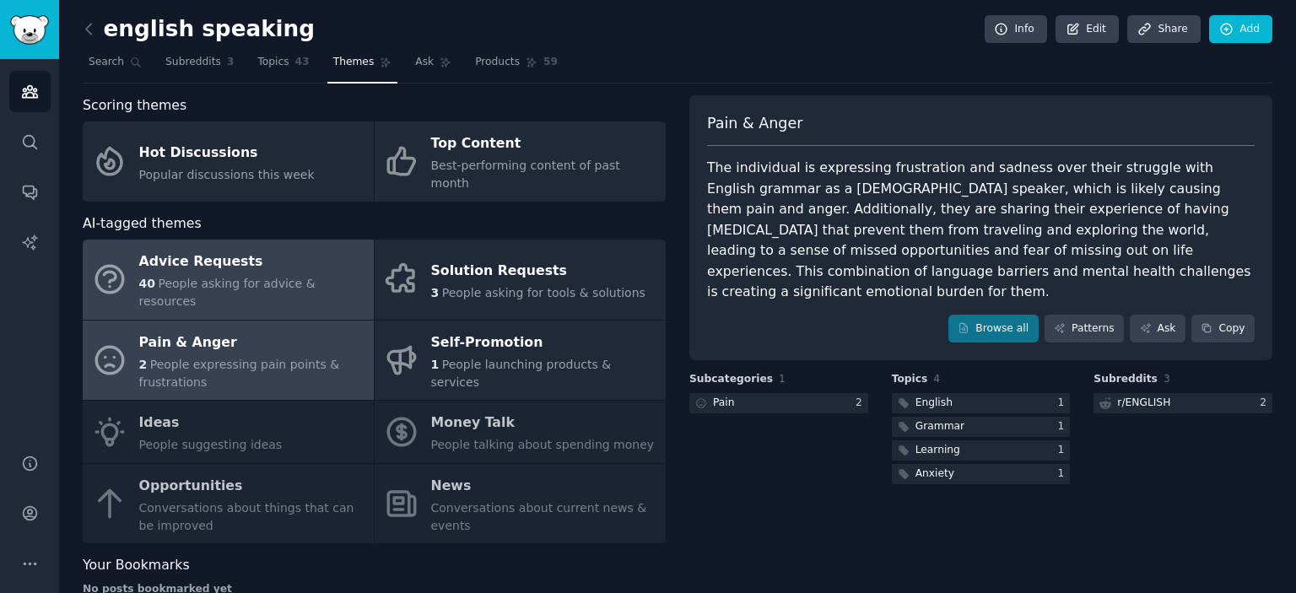
click at [242, 275] on div "40 People asking for advice & resources" at bounding box center [252, 292] width 226 height 35
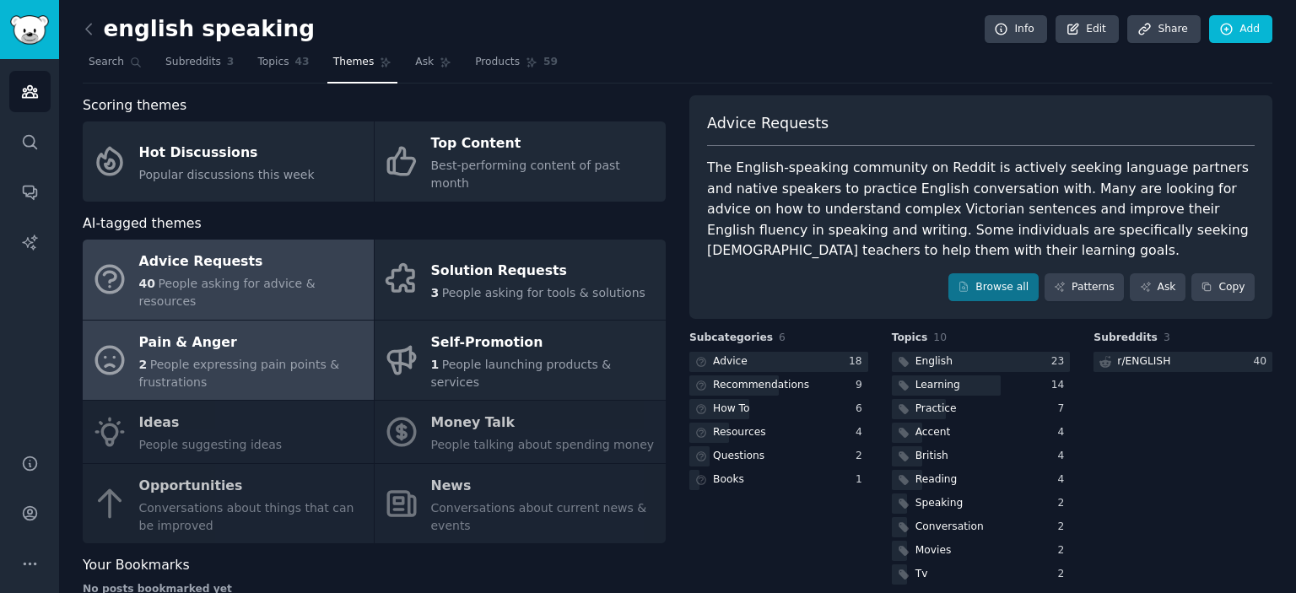
scroll to position [17, 0]
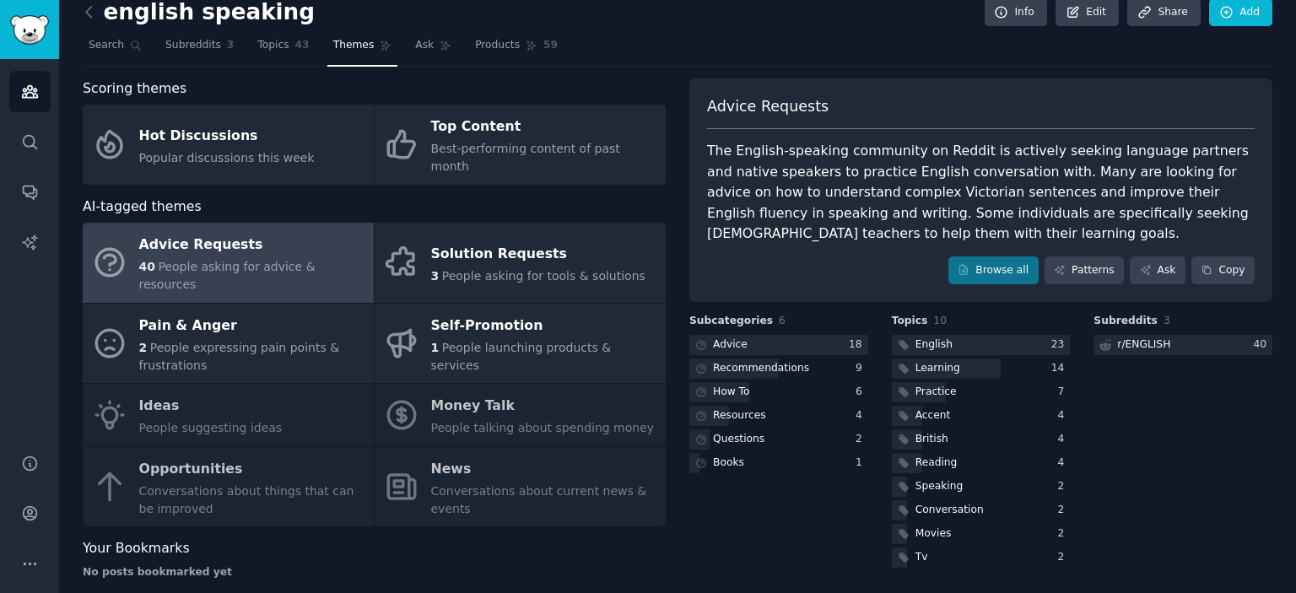
click at [201, 452] on div "Advice Requests 40 People asking for advice & resources Solution Requests 3 Peo…" at bounding box center [374, 375] width 583 height 304
click at [237, 422] on div "Advice Requests 40 People asking for advice & resources Solution Requests 3 Peo…" at bounding box center [374, 375] width 583 height 304
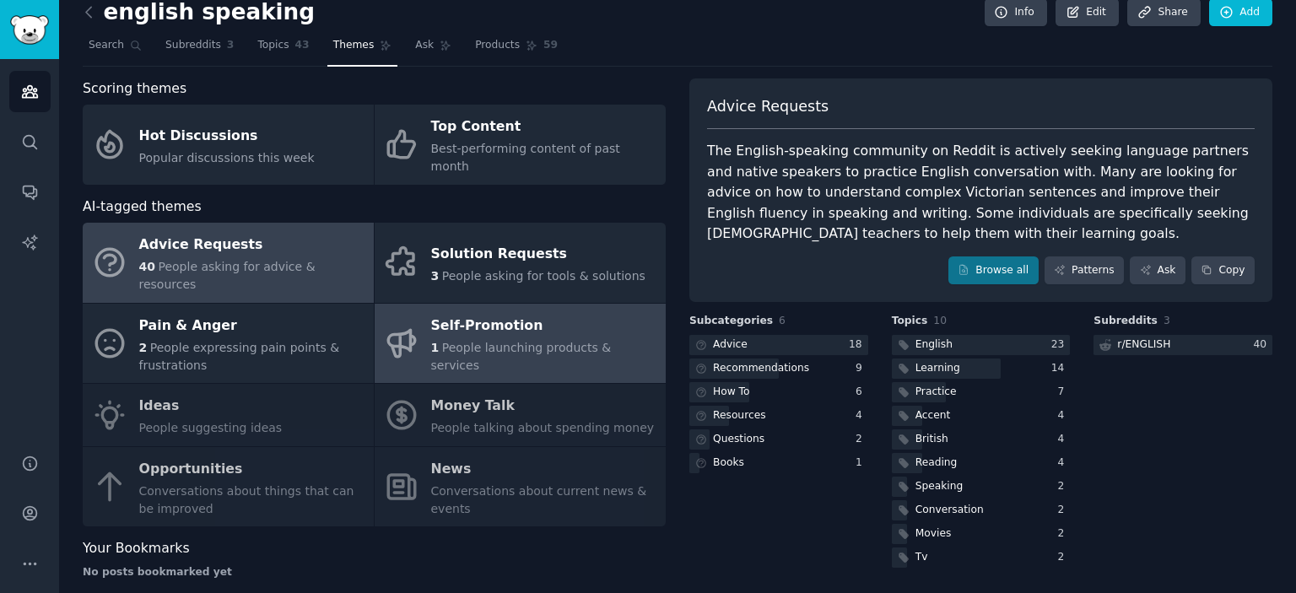
click at [508, 312] on div "Self-Promotion" at bounding box center [544, 325] width 226 height 27
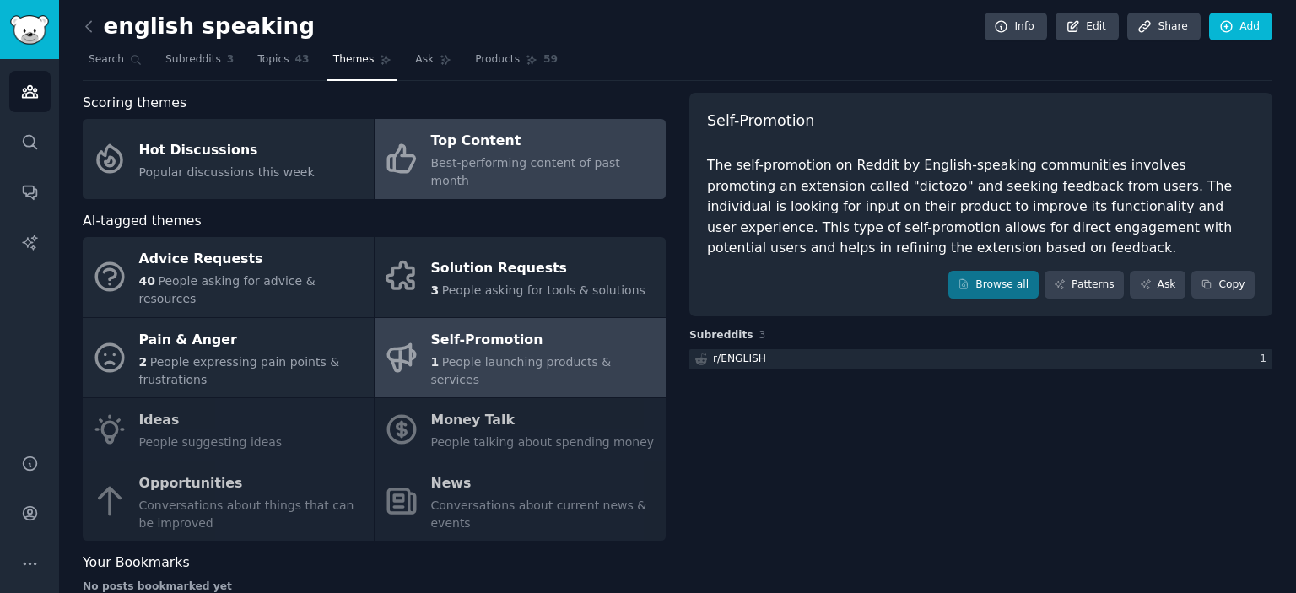
click at [478, 146] on div "Top Content" at bounding box center [544, 141] width 226 height 27
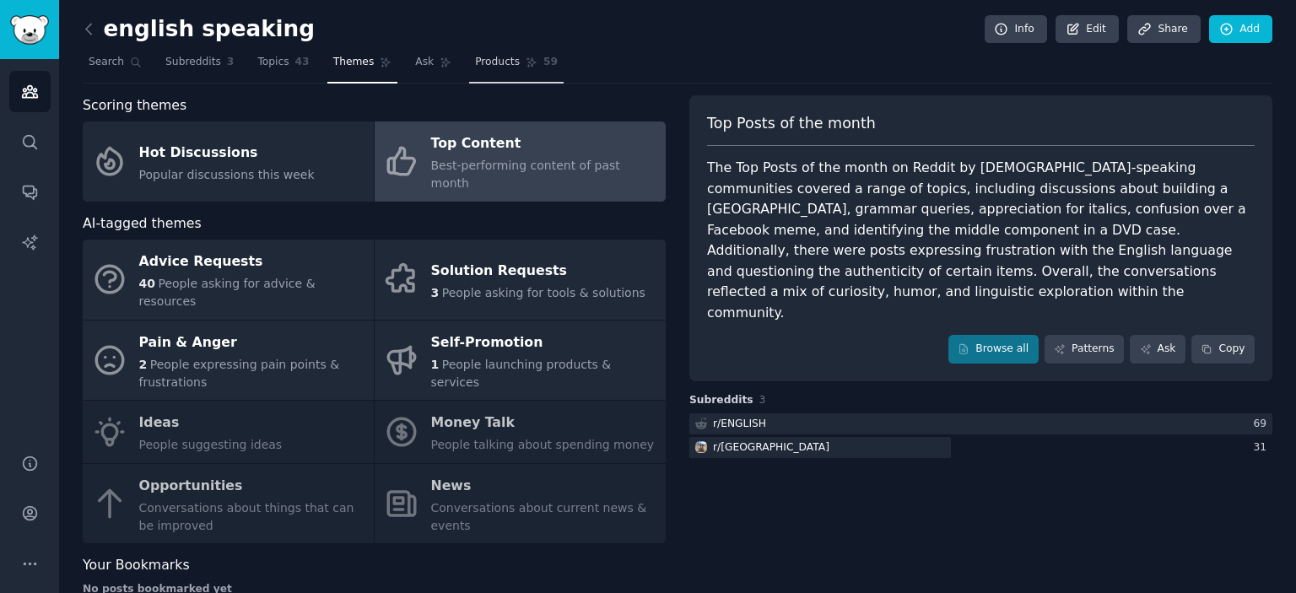
click at [479, 61] on span "Products" at bounding box center [497, 62] width 45 height 15
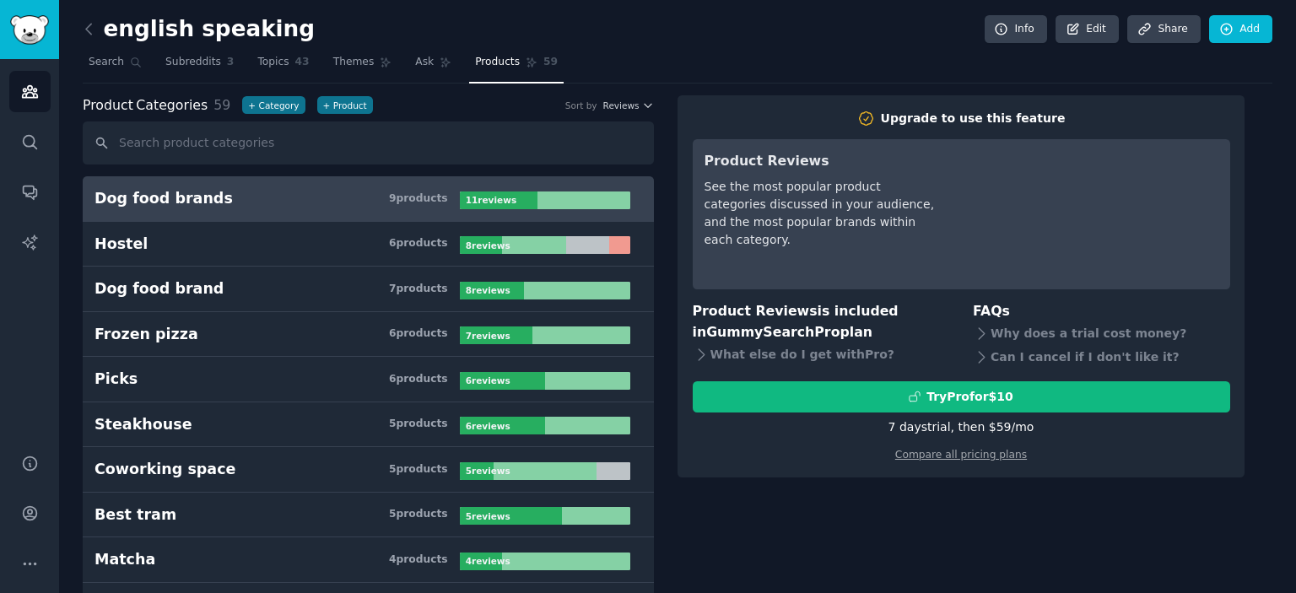
click at [338, 200] on h3 "Dog food brands 9 product s" at bounding box center [276, 198] width 365 height 21
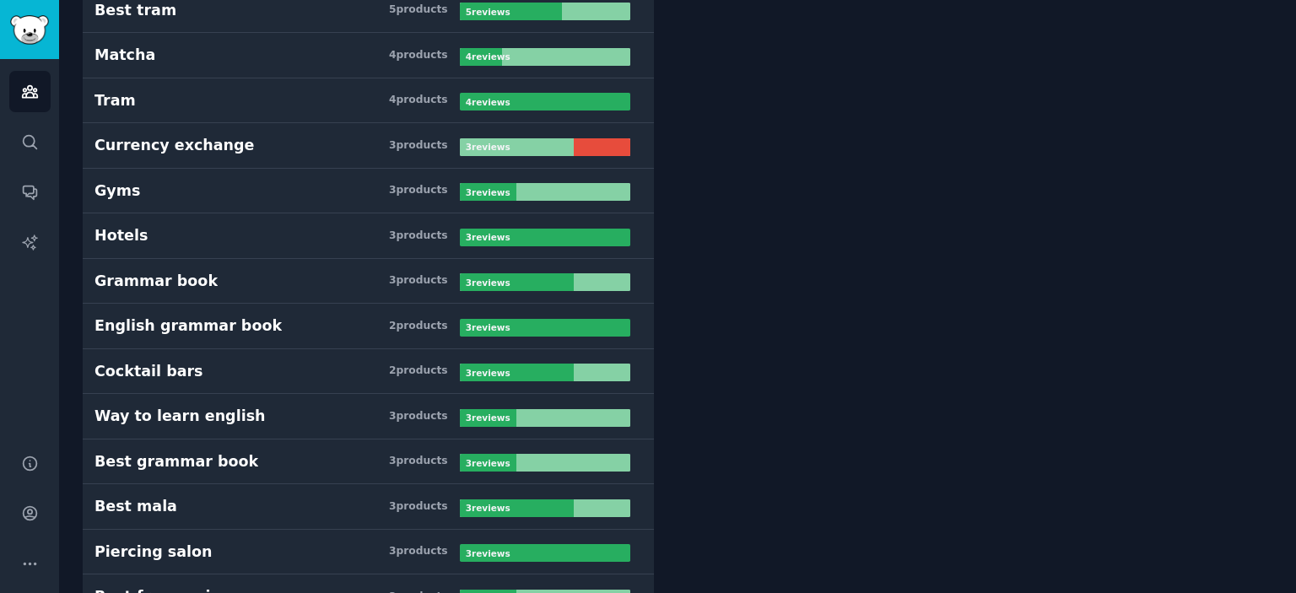
scroll to position [505, 0]
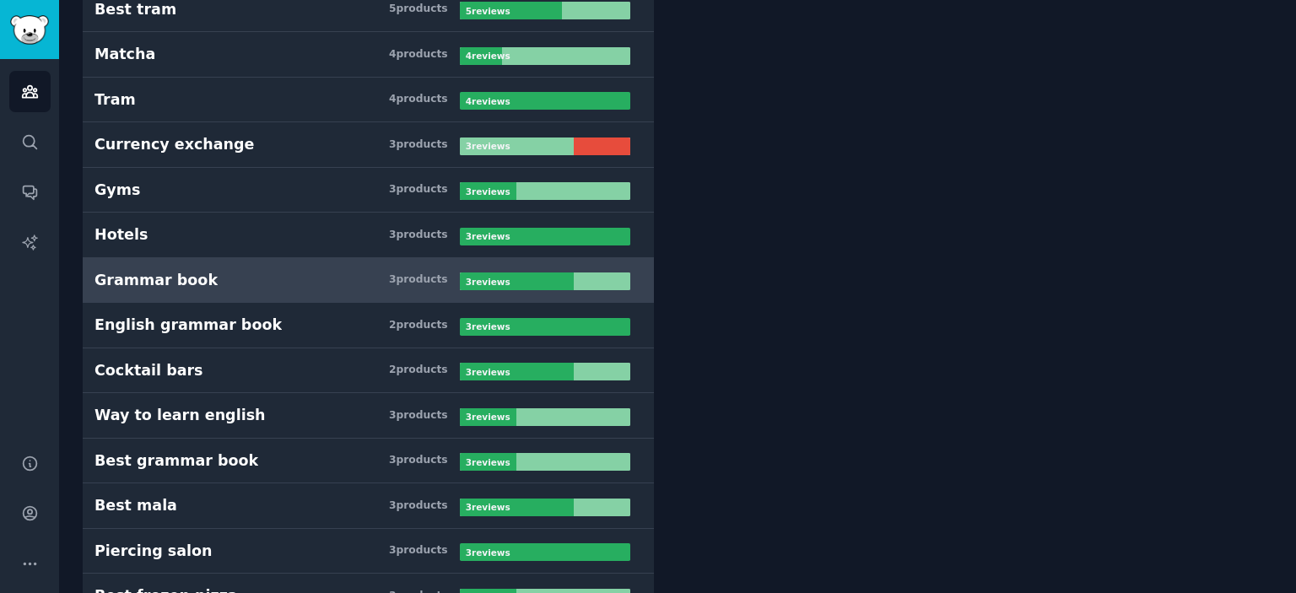
click at [260, 278] on h3 "Grammar book 3 product s" at bounding box center [276, 280] width 365 height 21
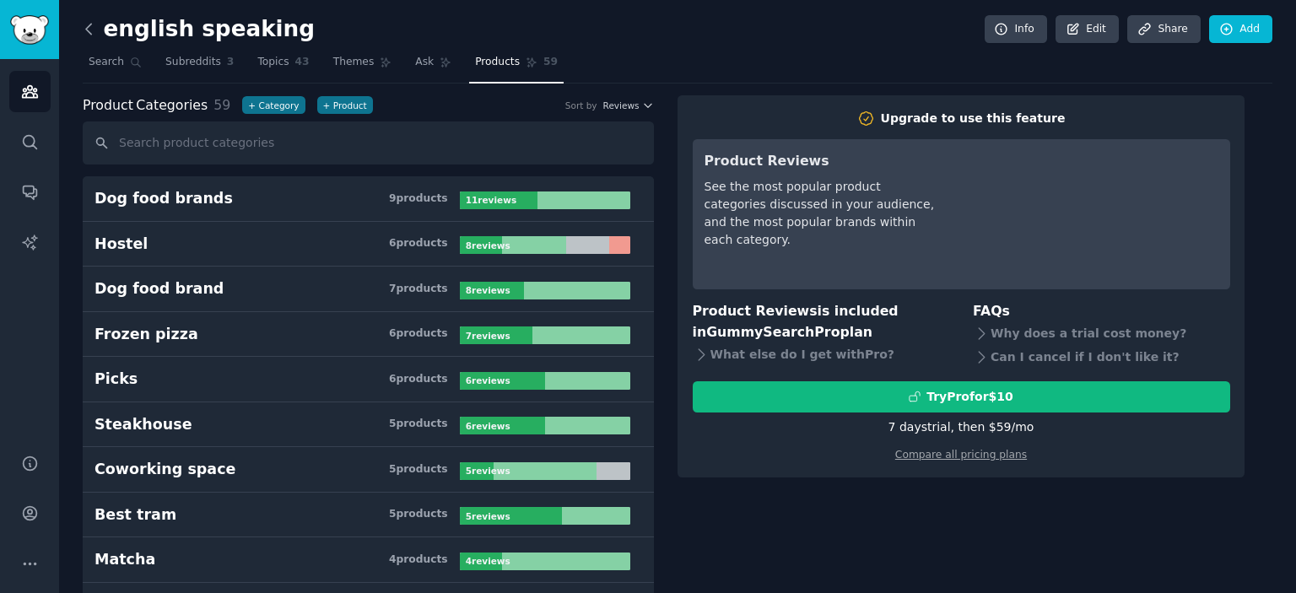
click at [89, 34] on icon at bounding box center [89, 29] width 18 height 18
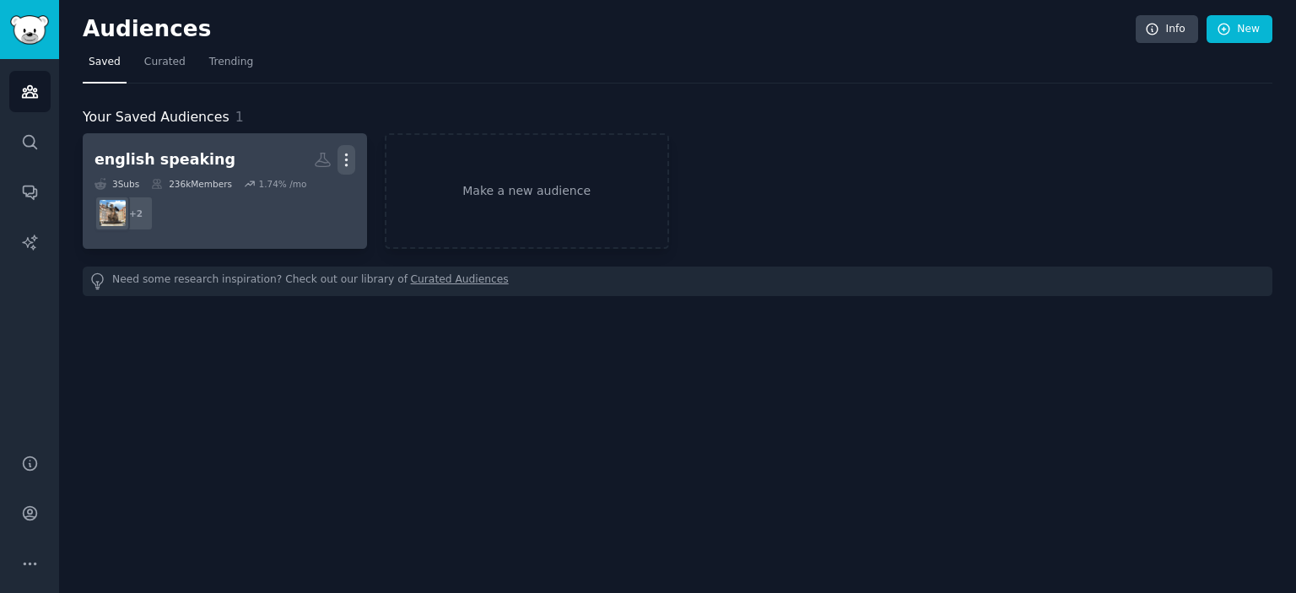
click at [340, 148] on button "More" at bounding box center [346, 160] width 18 height 30
click at [319, 194] on p "Delete" at bounding box center [300, 195] width 39 height 18
click at [306, 195] on p "Delete" at bounding box center [300, 195] width 39 height 18
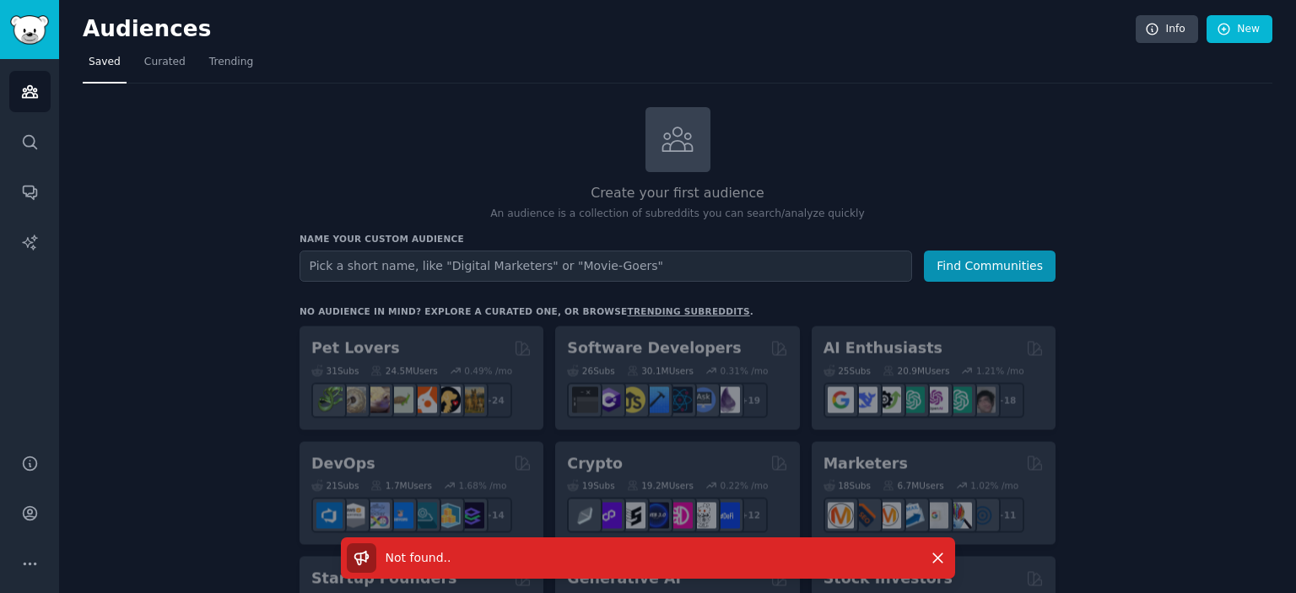
click at [456, 266] on input "text" at bounding box center [605, 266] width 612 height 31
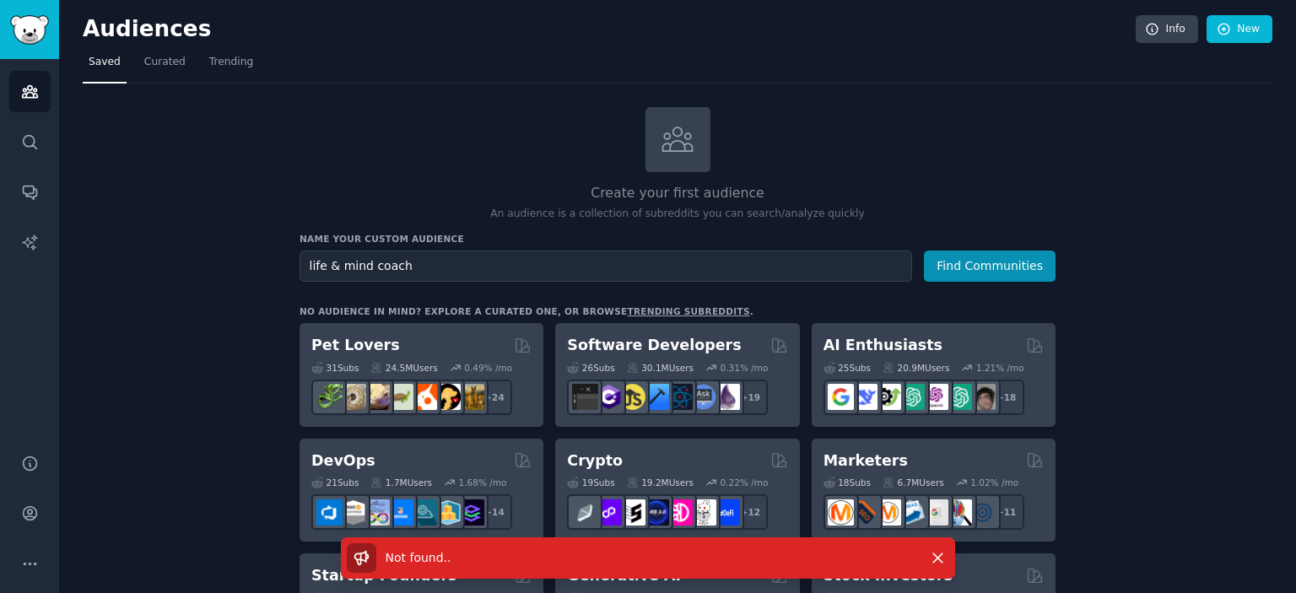
type input "life & mind coach"
click at [924, 251] on button "Find Communities" at bounding box center [990, 266] width 132 height 31
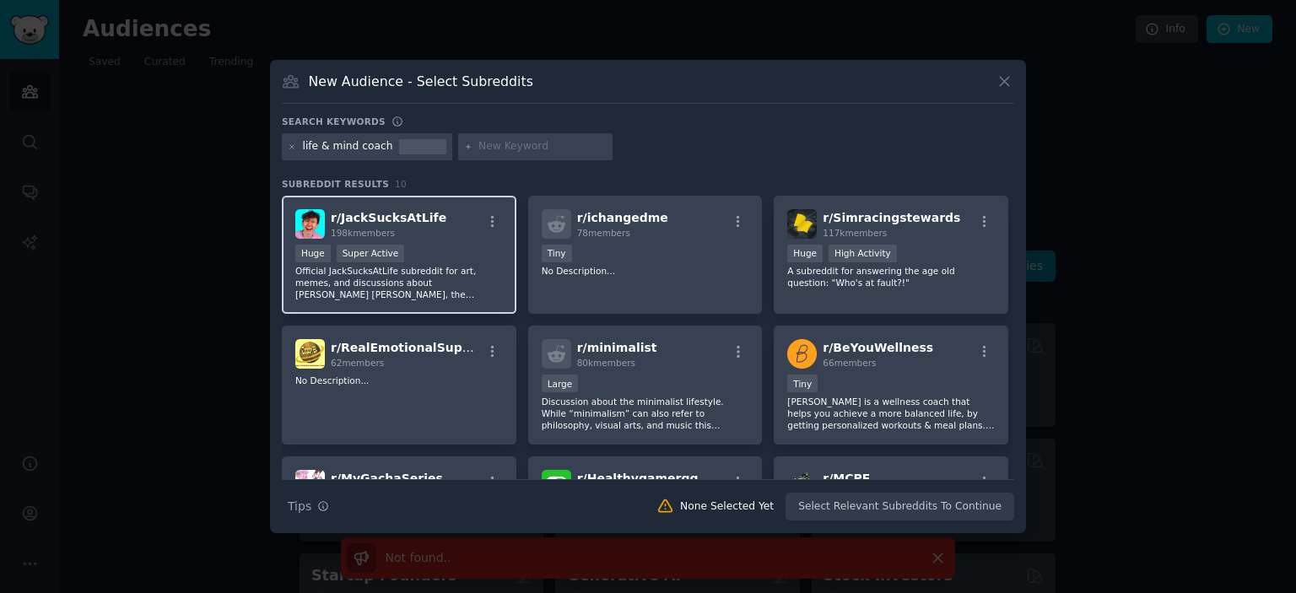
click at [462, 235] on div "r/ JackSucksAtLife 198k members" at bounding box center [399, 224] width 208 height 30
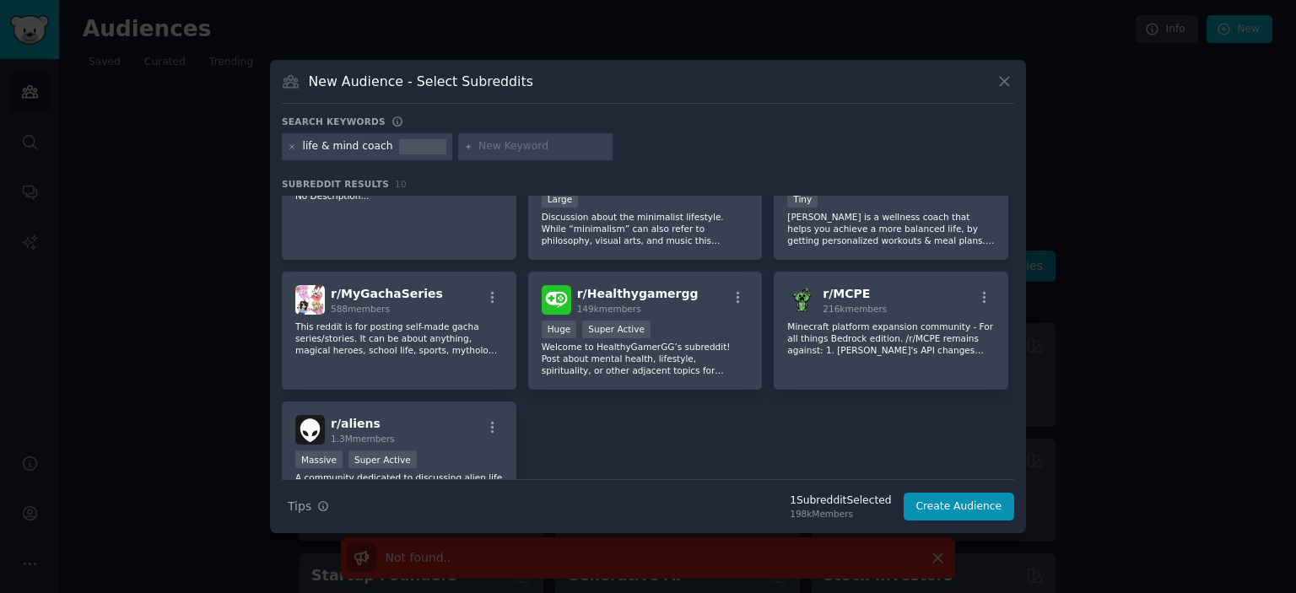
scroll to position [189, 0]
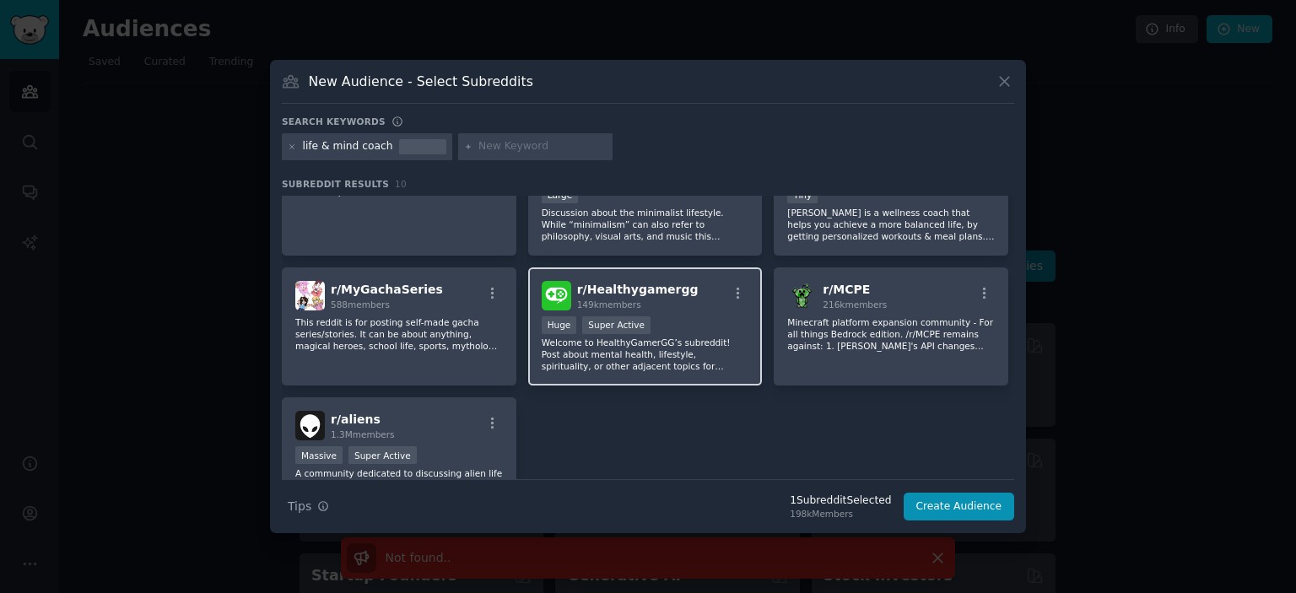
click at [684, 310] on div "r/ Healthygamergg 149k members Huge Super Active Welcome to HealthyGamerGG’s su…" at bounding box center [645, 326] width 235 height 119
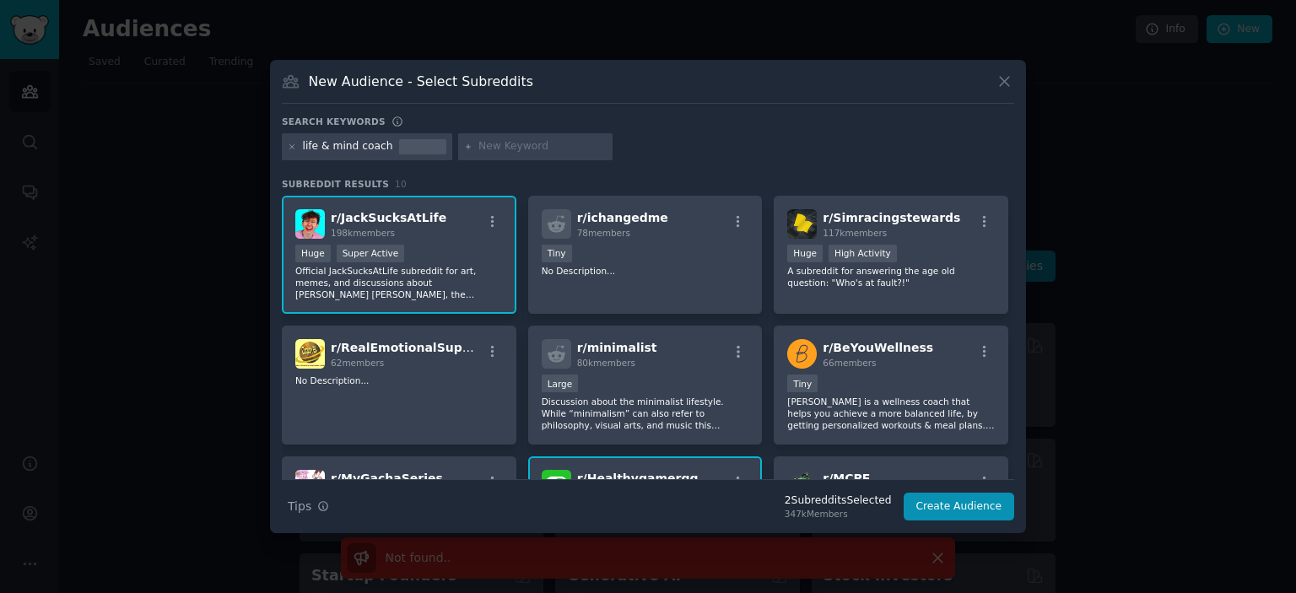
scroll to position [47, 0]
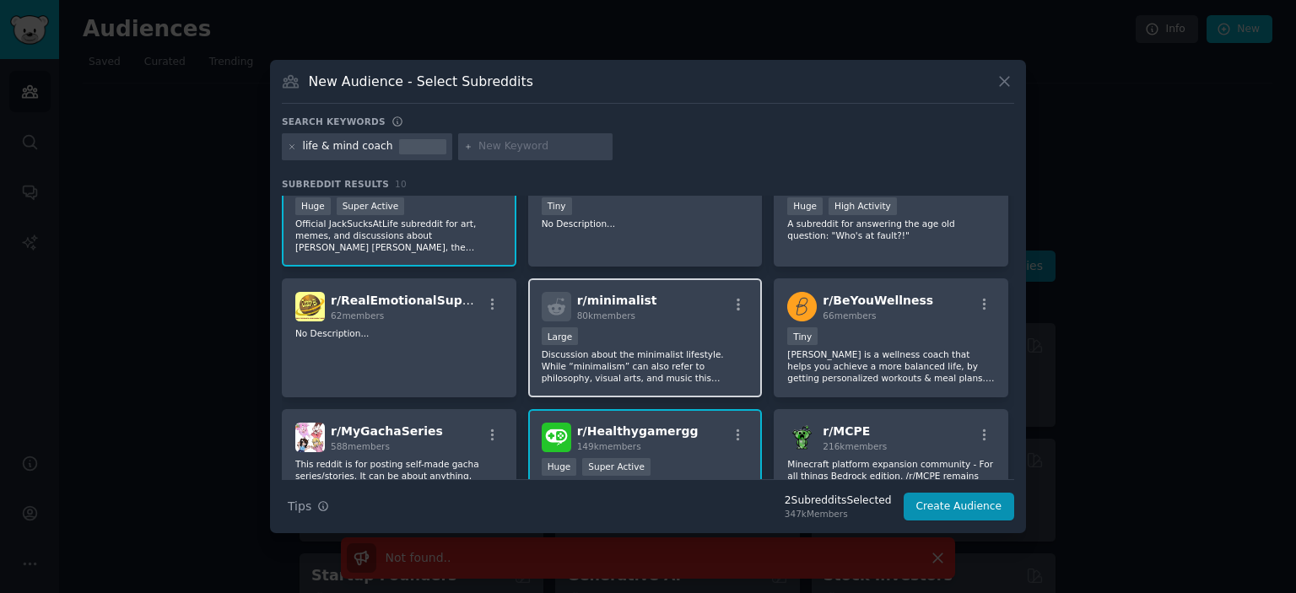
click at [661, 339] on div "Large" at bounding box center [646, 337] width 208 height 21
click at [699, 338] on div "Large" at bounding box center [646, 337] width 208 height 21
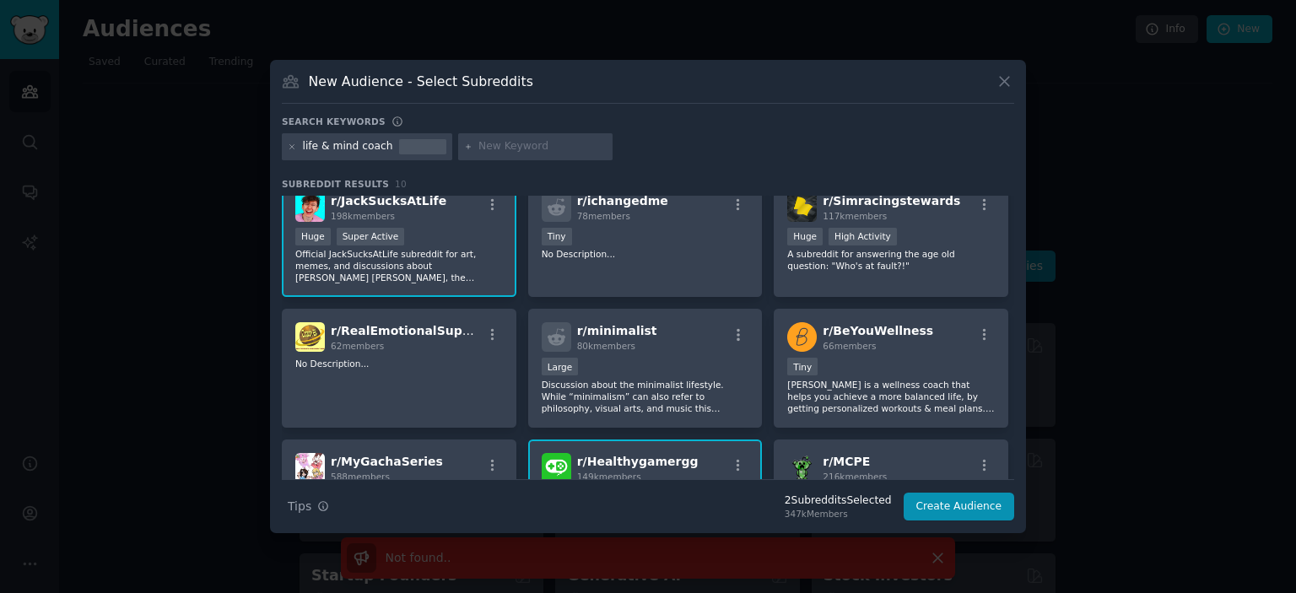
scroll to position [0, 0]
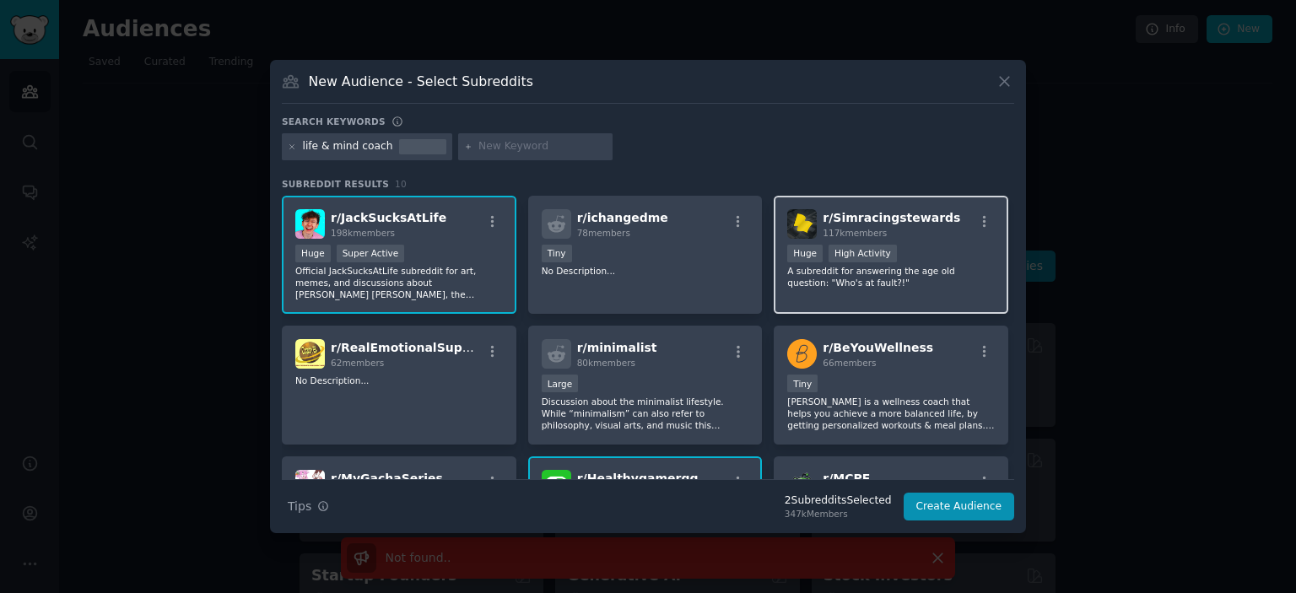
click at [909, 245] on div "Huge High Activity" at bounding box center [891, 255] width 208 height 21
click at [960, 500] on button "Create Audience" at bounding box center [959, 507] width 111 height 29
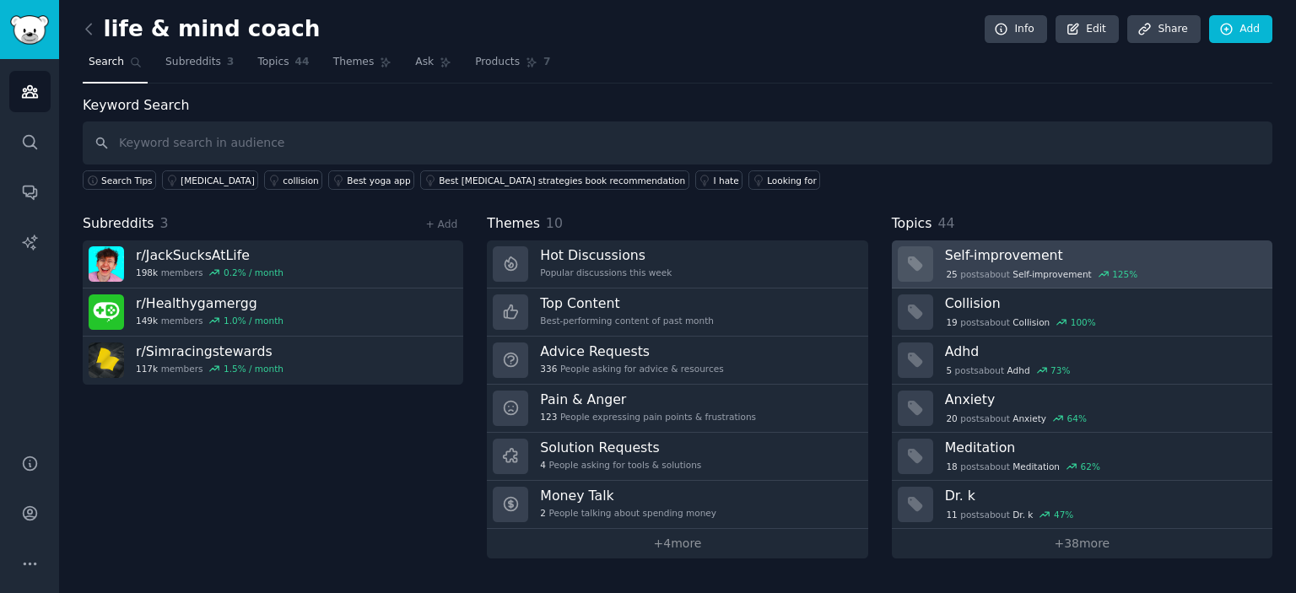
click at [1020, 255] on h3 "Self-improvement" at bounding box center [1103, 255] width 316 height 18
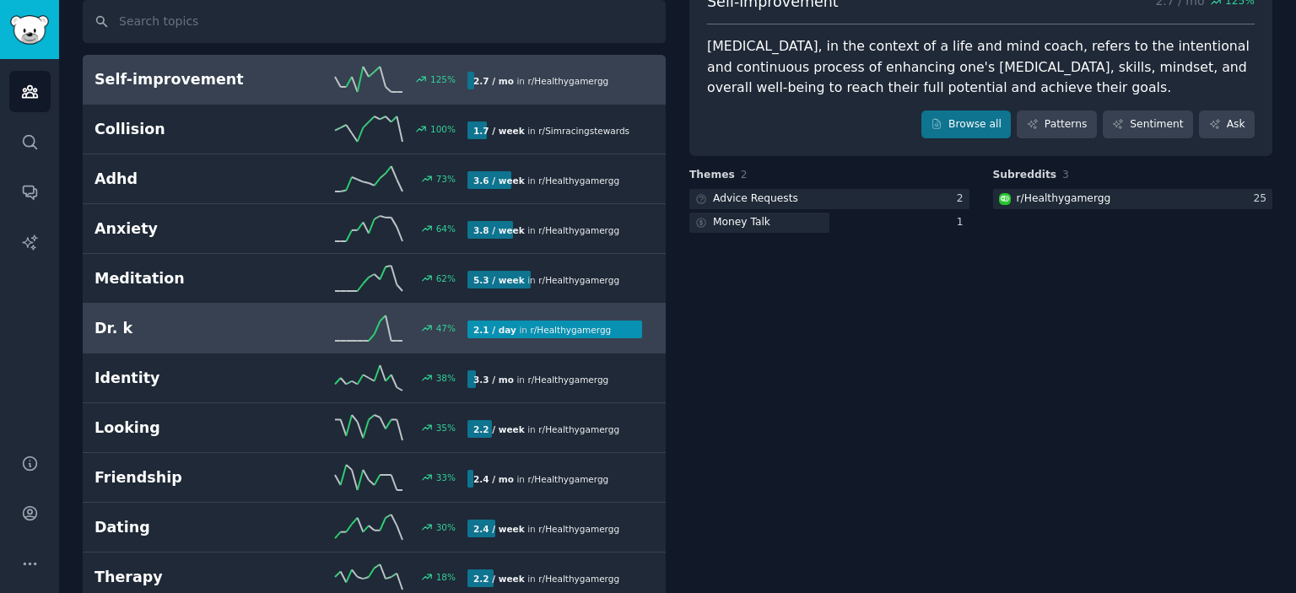
scroll to position [123, 0]
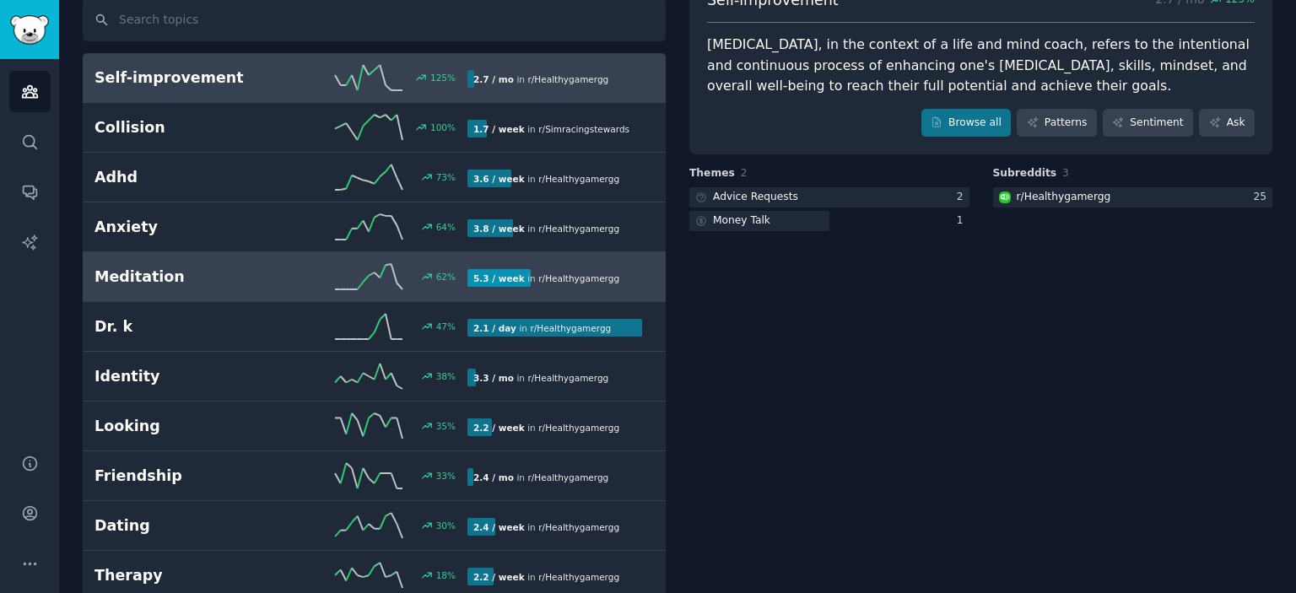
click at [216, 271] on h2 "Meditation" at bounding box center [187, 277] width 186 height 21
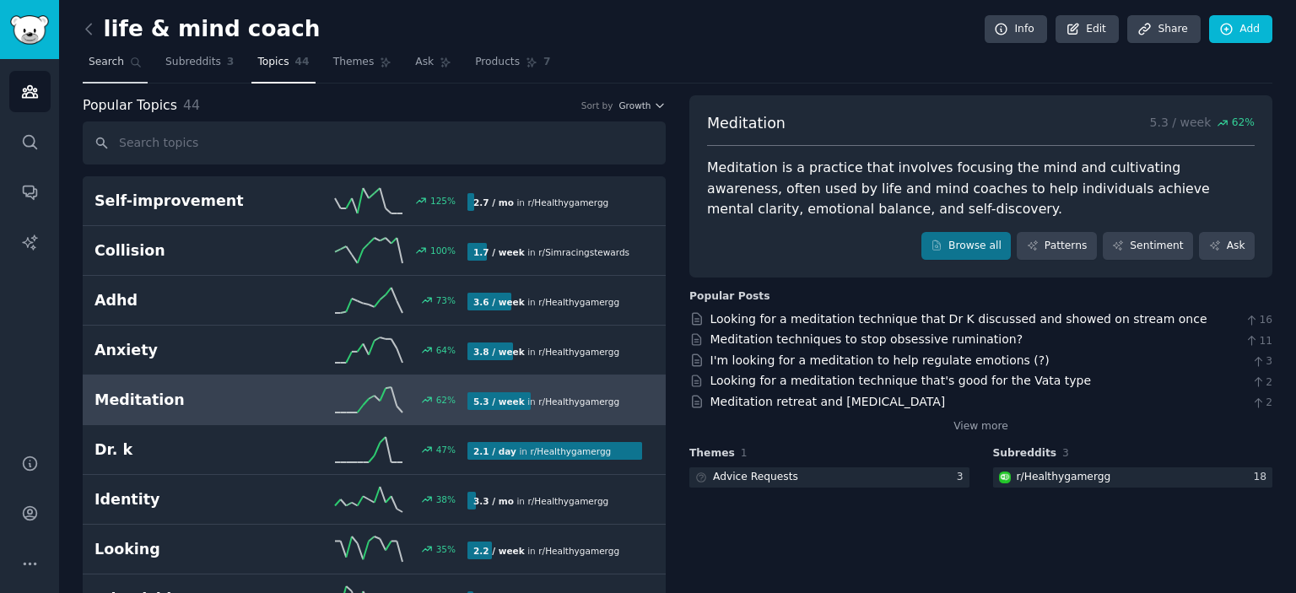
click at [101, 57] on span "Search" at bounding box center [106, 62] width 35 height 15
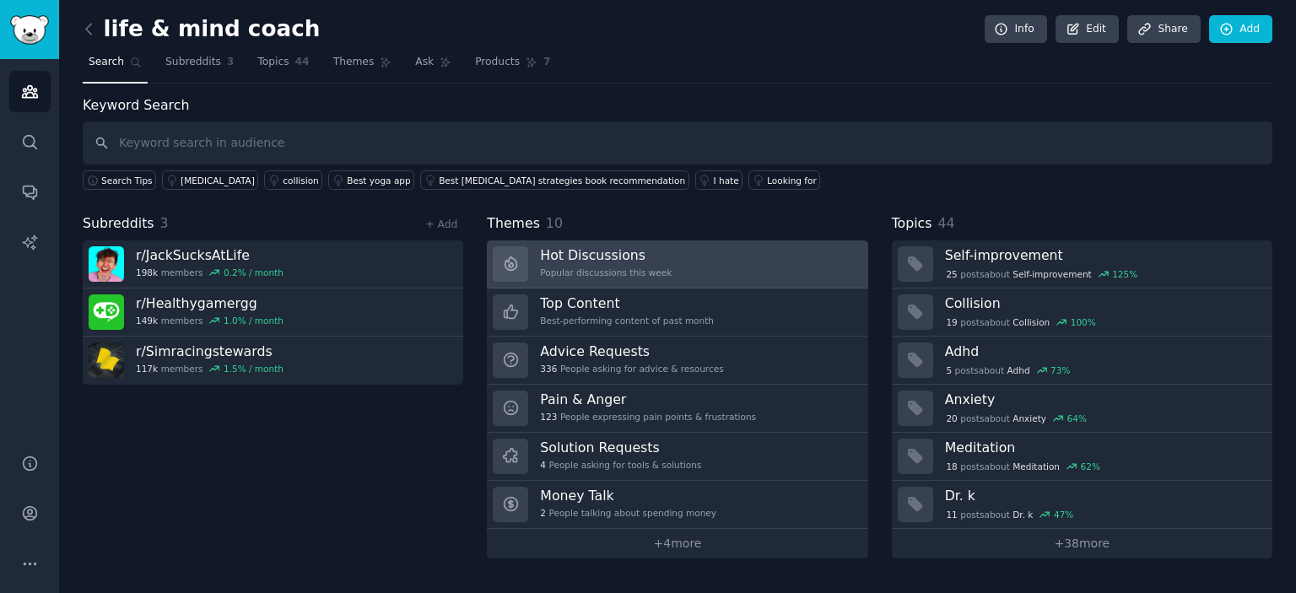
click at [601, 267] on div "Popular discussions this week" at bounding box center [606, 273] width 132 height 12
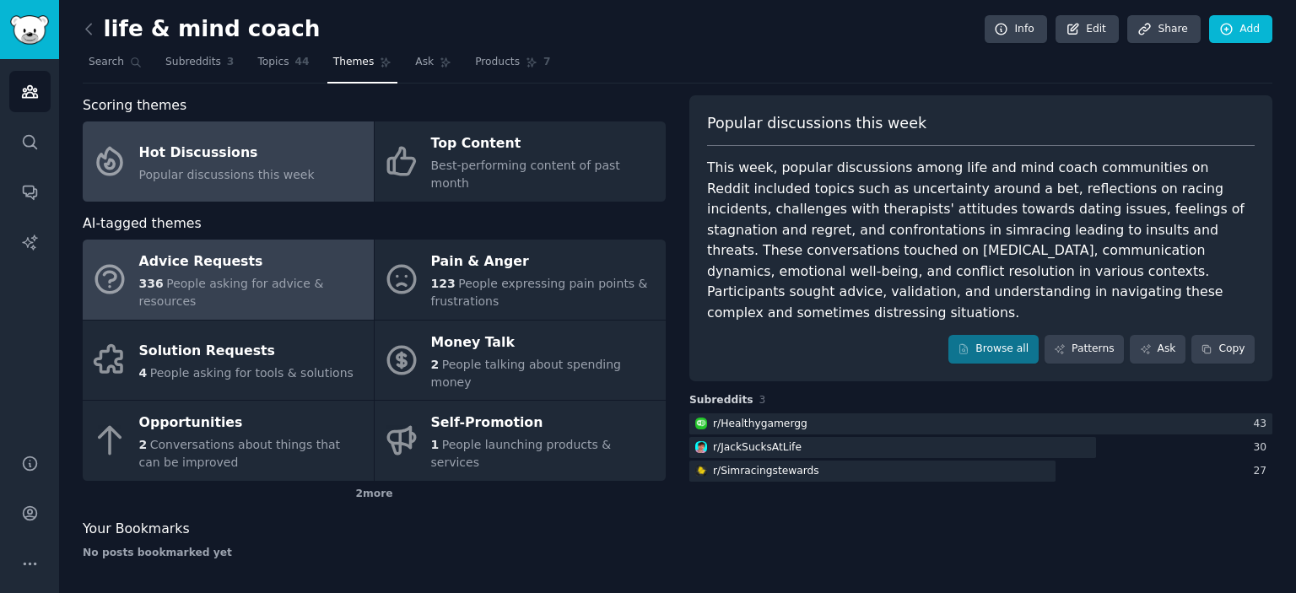
click at [278, 257] on div "Advice Requests" at bounding box center [252, 262] width 226 height 27
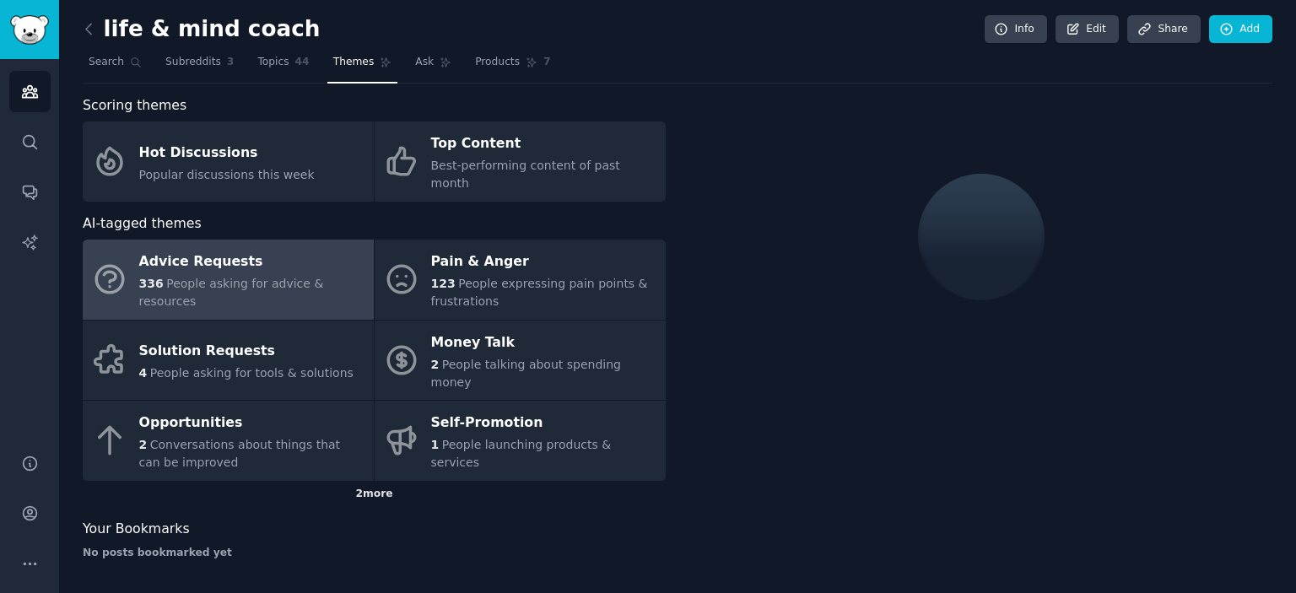
click at [367, 481] on div "2 more" at bounding box center [374, 494] width 583 height 27
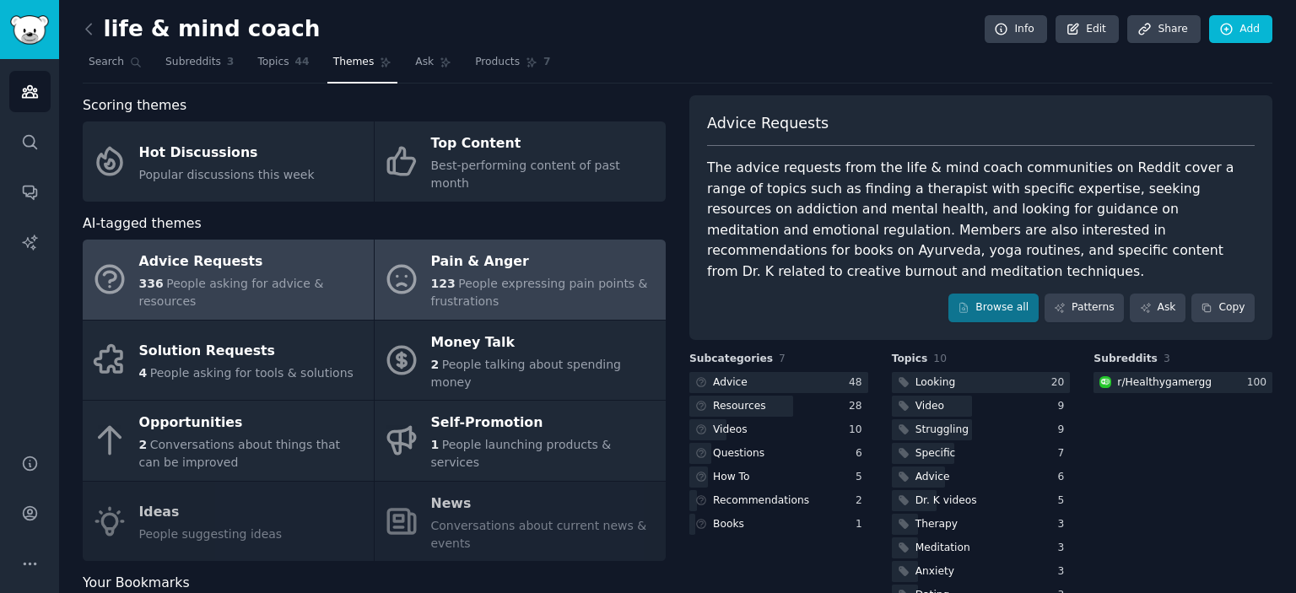
click at [537, 278] on div "123 People expressing pain points & frustrations" at bounding box center [544, 292] width 226 height 35
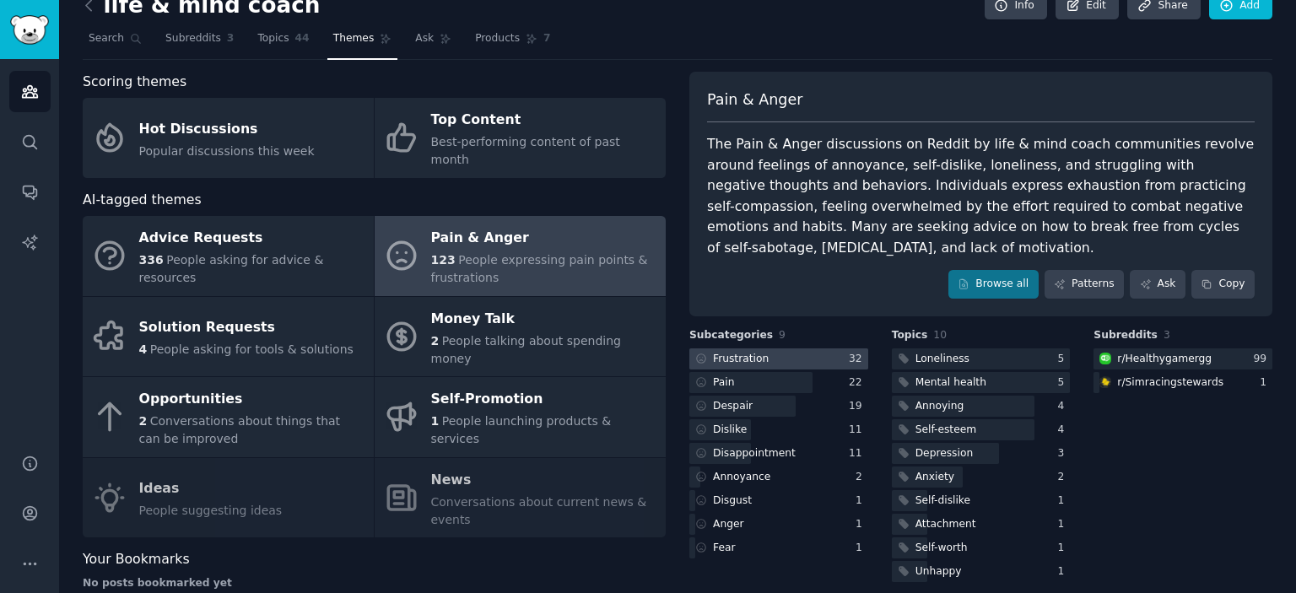
scroll to position [37, 0]
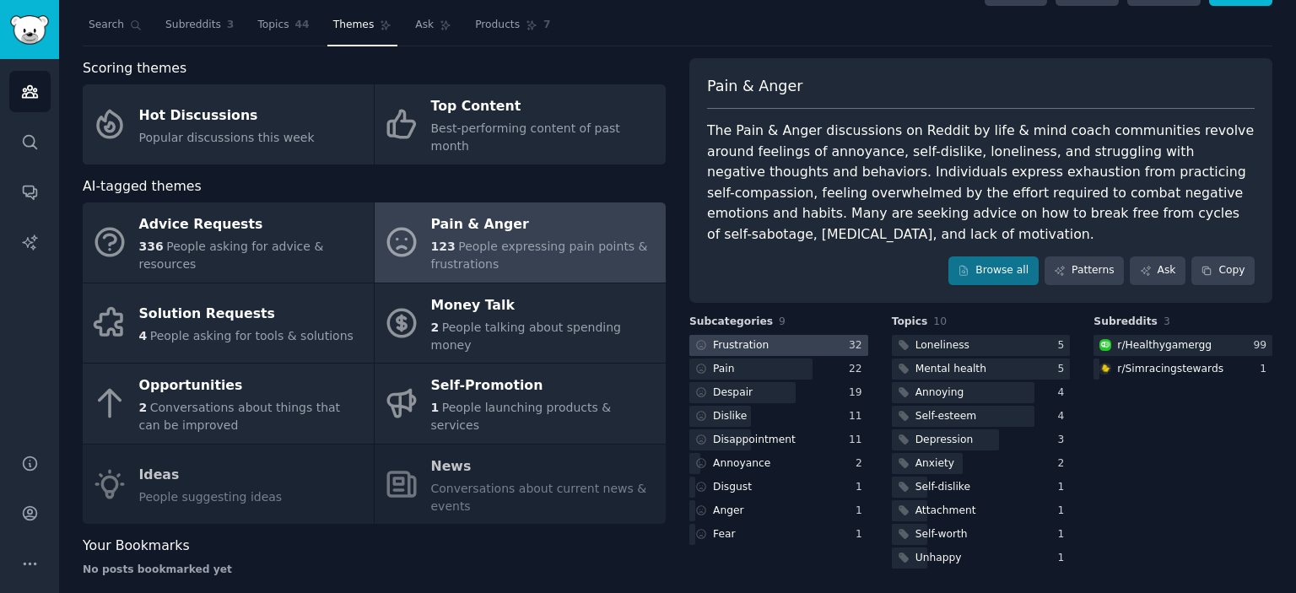
click at [790, 346] on div at bounding box center [778, 345] width 179 height 21
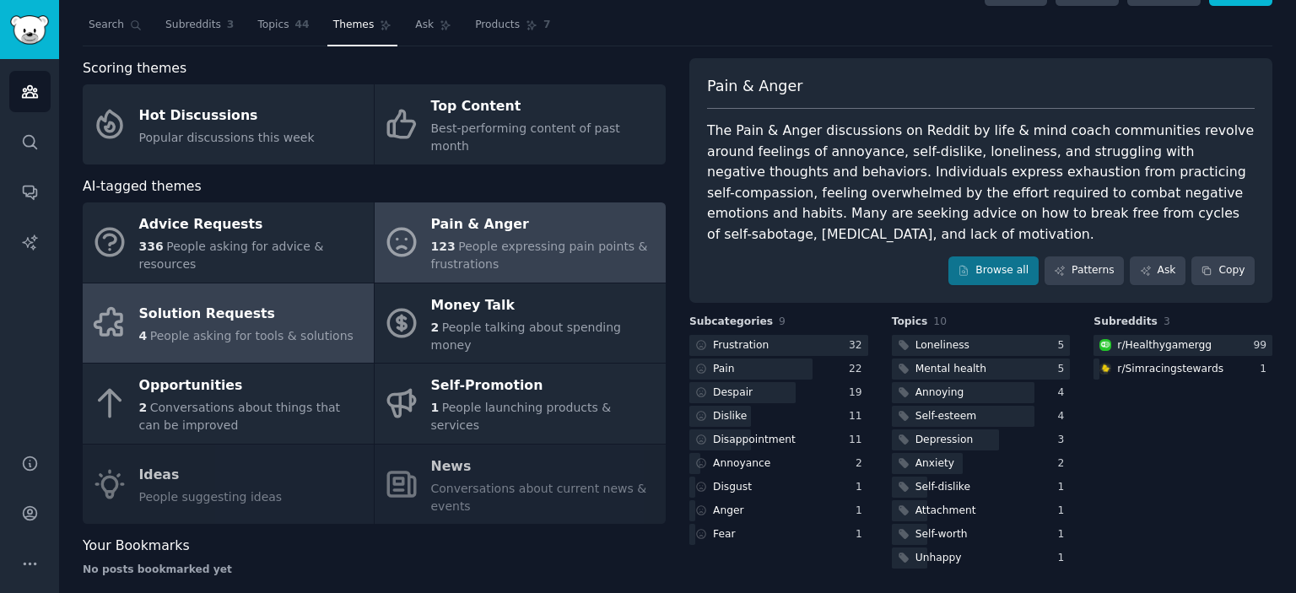
click at [263, 301] on div "Solution Requests" at bounding box center [246, 314] width 214 height 27
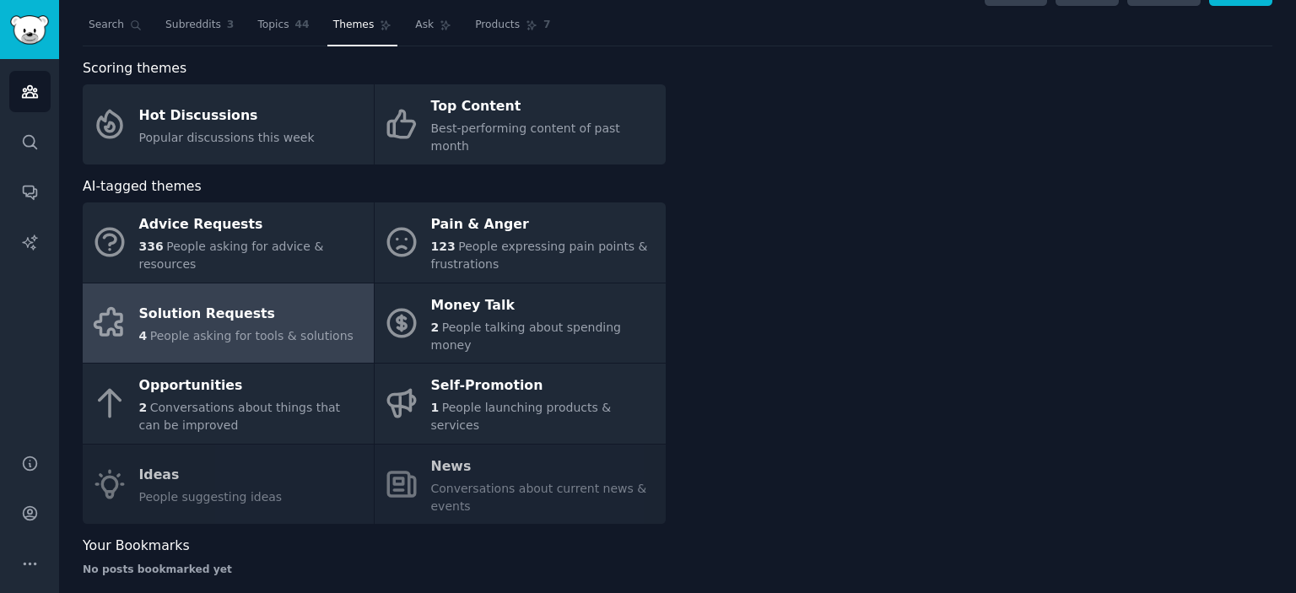
scroll to position [20, 0]
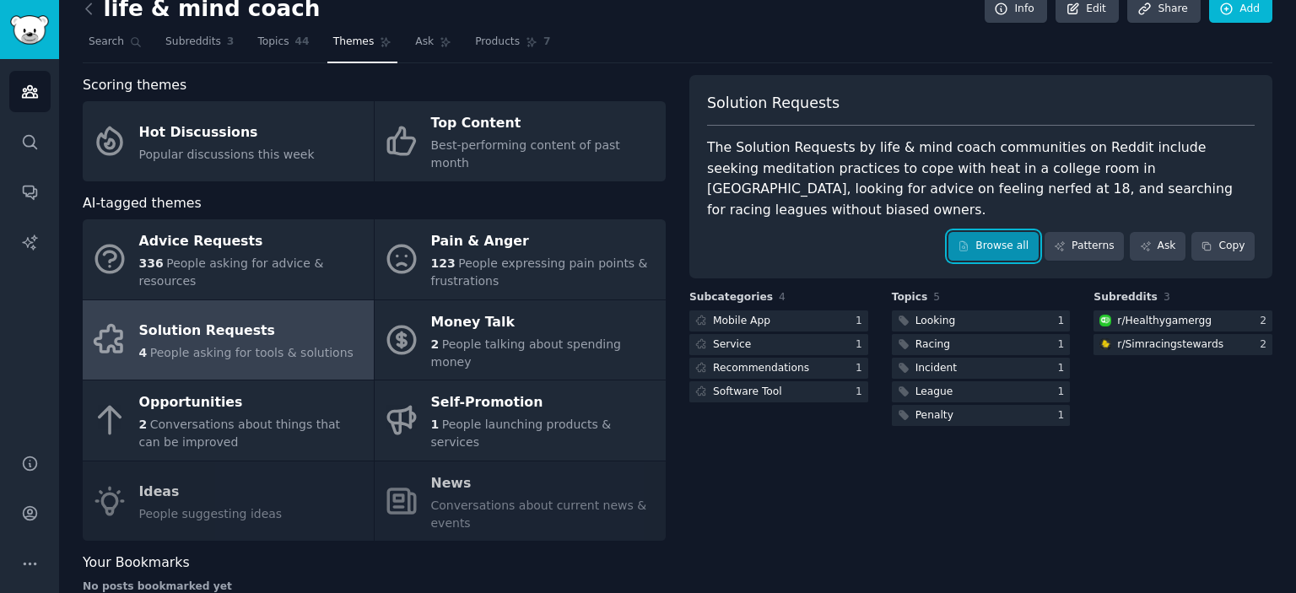
click at [998, 232] on link "Browse all" at bounding box center [993, 246] width 90 height 29
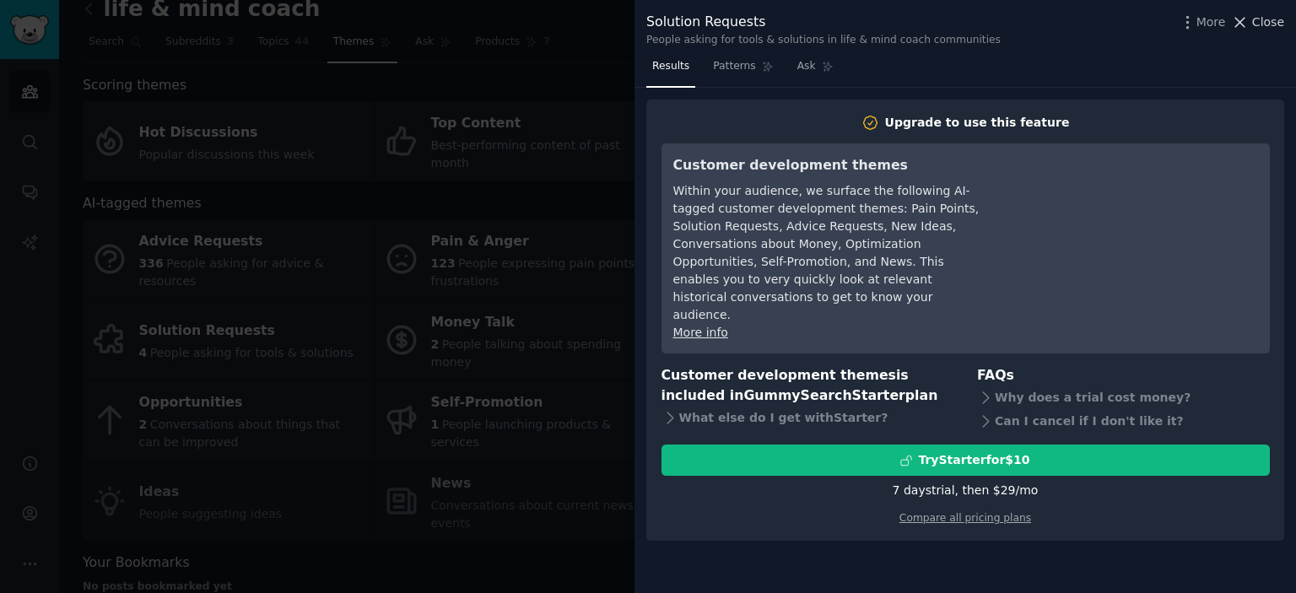
click at [1261, 24] on span "Close" at bounding box center [1268, 22] width 32 height 18
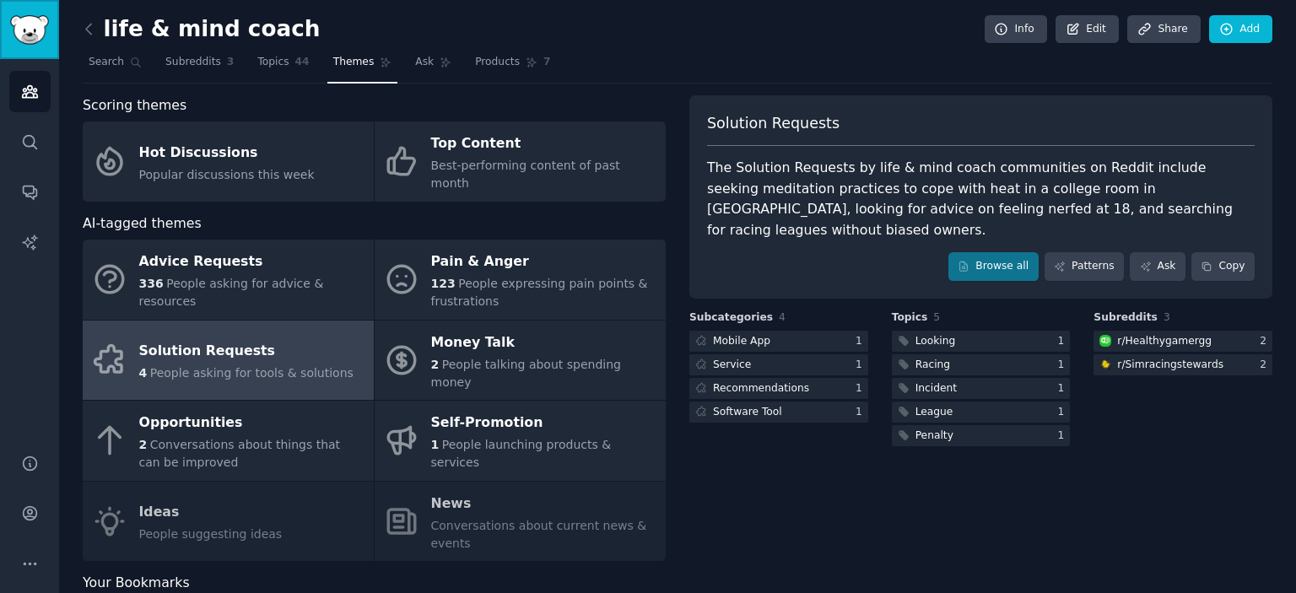
click at [39, 22] on img "Sidebar" at bounding box center [29, 30] width 39 height 30
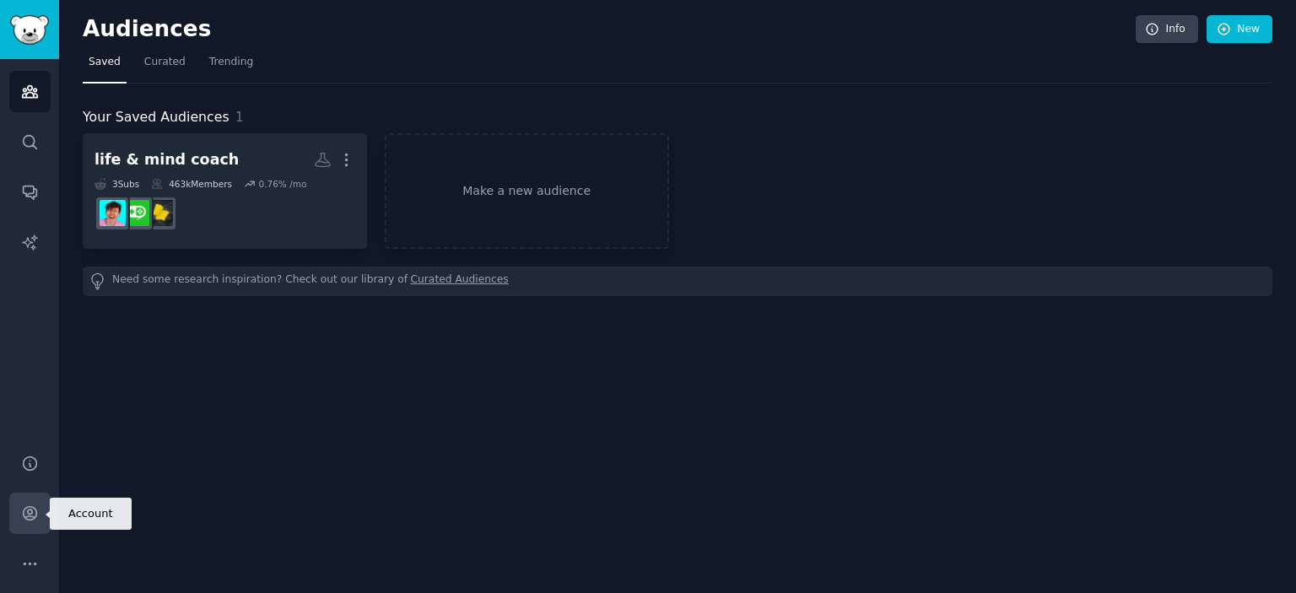
click at [29, 513] on icon "Sidebar" at bounding box center [30, 514] width 18 height 18
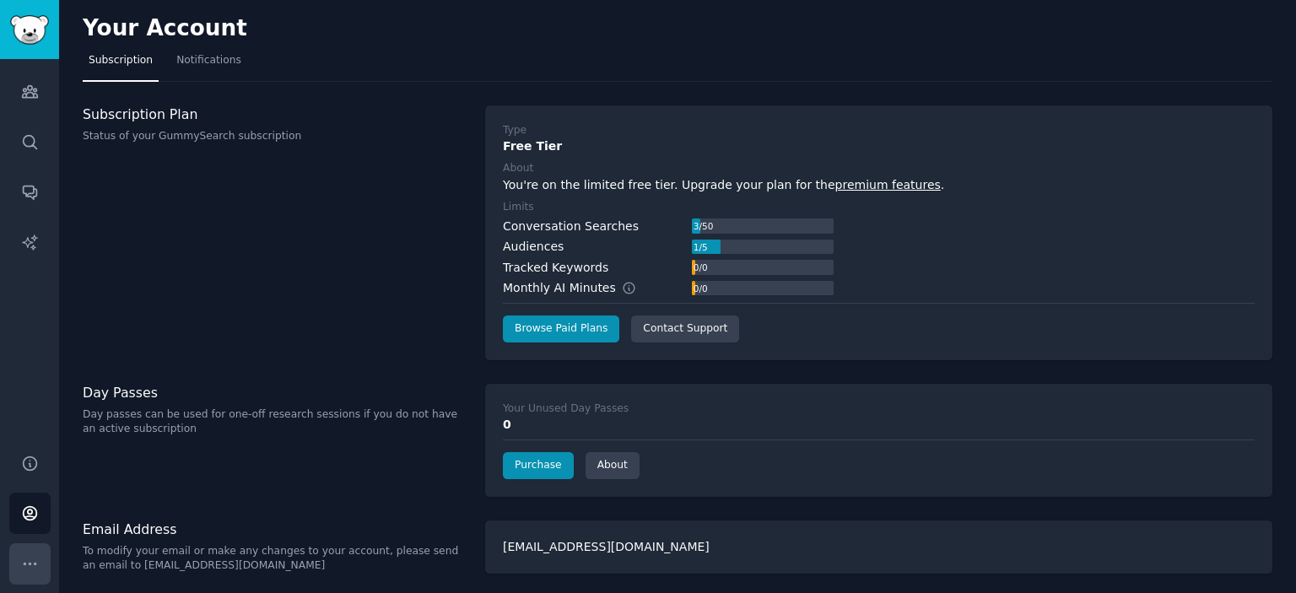
click at [28, 565] on icon "Sidebar" at bounding box center [30, 564] width 18 height 18
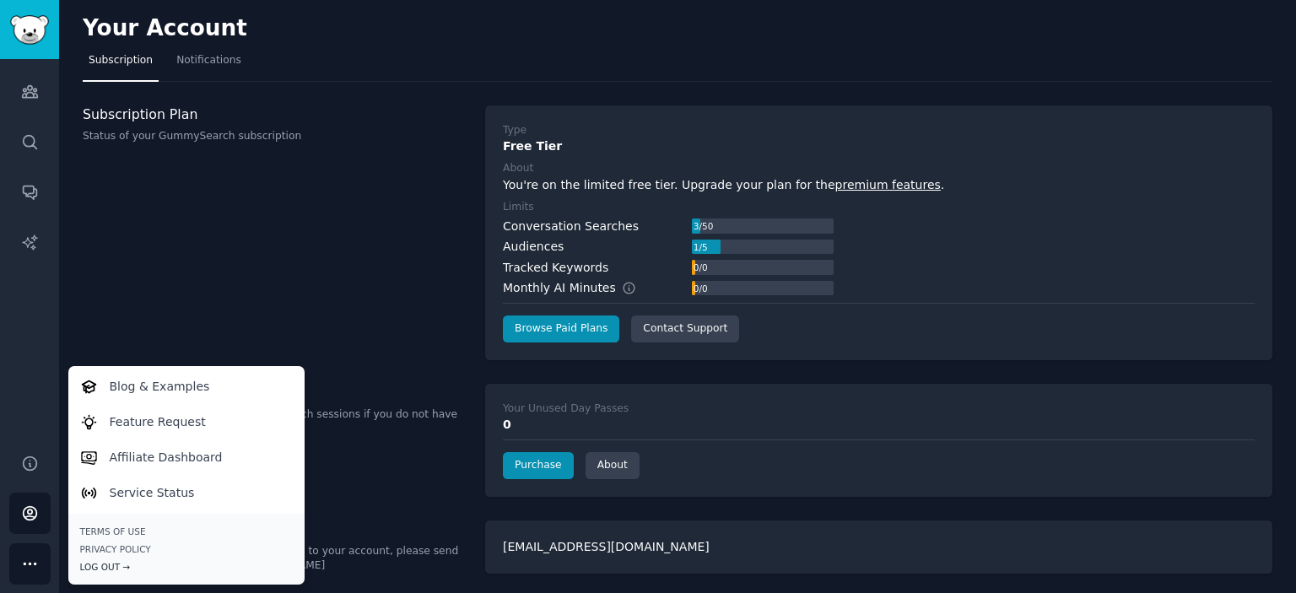
click at [108, 567] on div "Log Out →" at bounding box center [186, 567] width 213 height 12
